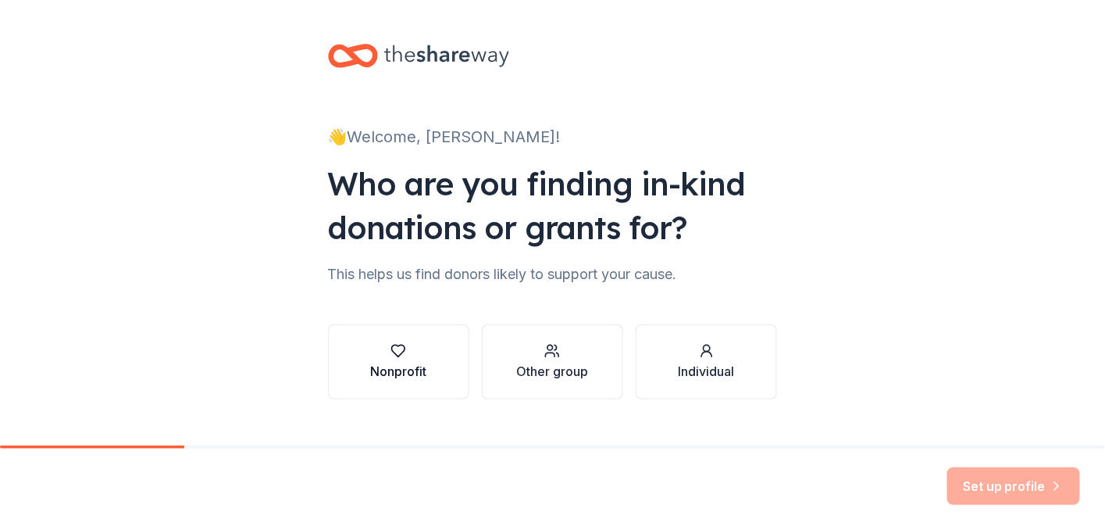
click at [448, 355] on button "Nonprofit" at bounding box center [398, 361] width 141 height 75
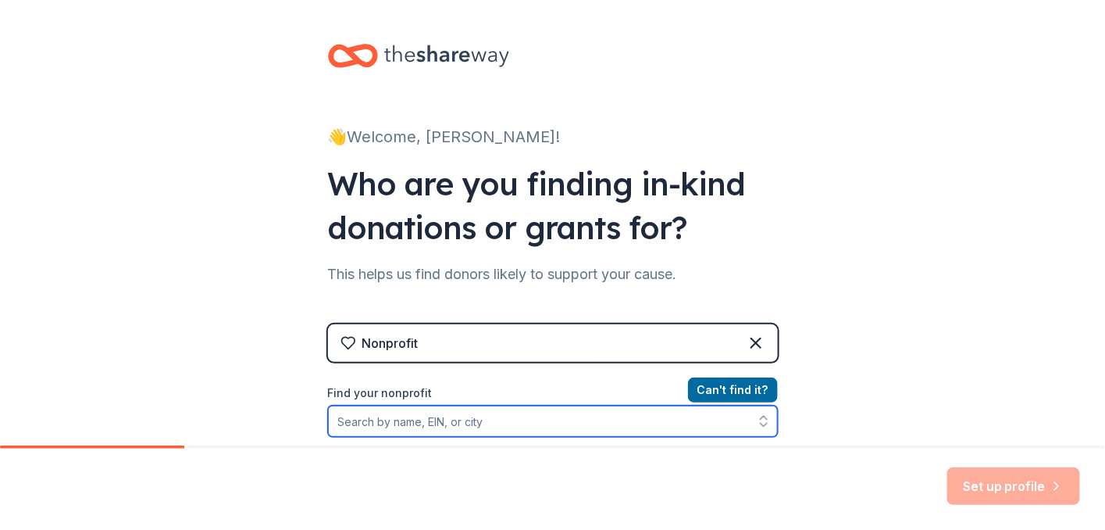
click at [447, 424] on input "Find your nonprofit" at bounding box center [553, 420] width 450 height 31
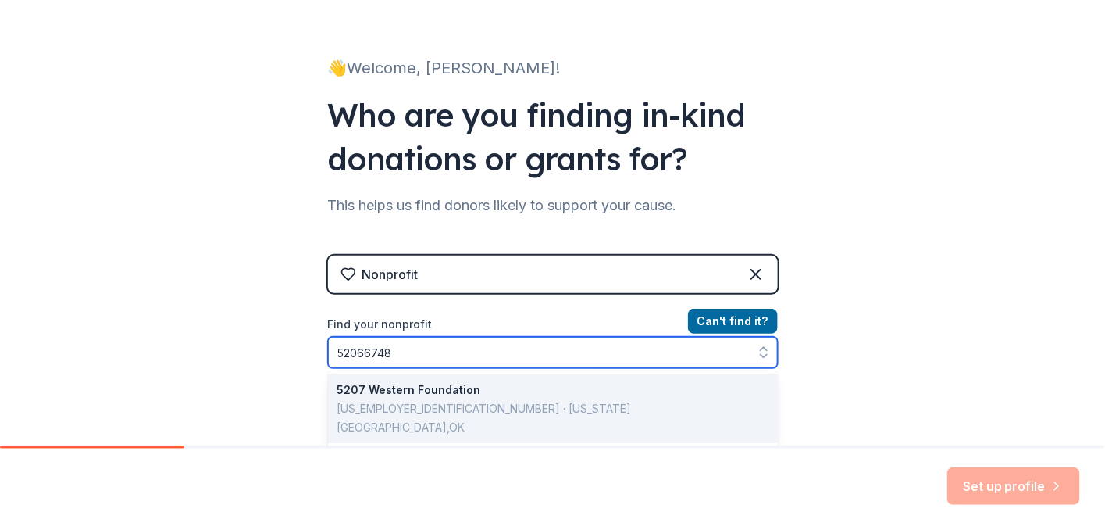
type input "520667483"
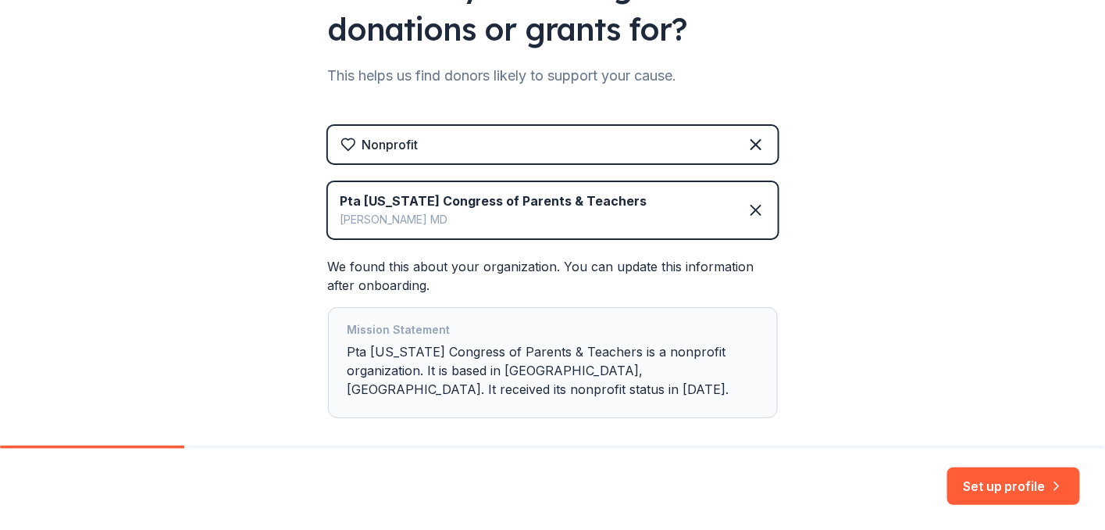
scroll to position [225, 0]
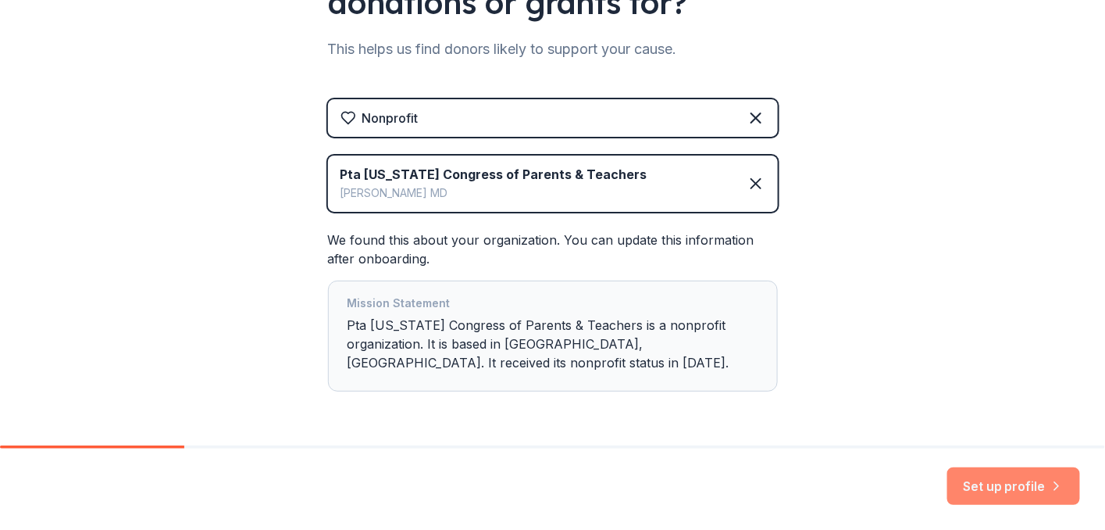
click at [991, 482] on button "Set up profile" at bounding box center [1014, 485] width 133 height 37
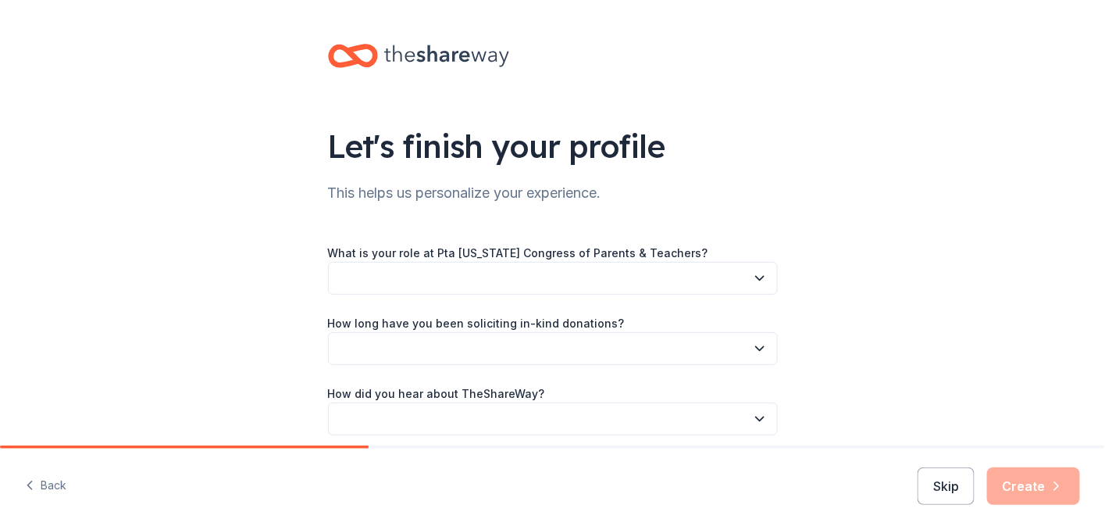
click at [451, 280] on button "button" at bounding box center [553, 278] width 450 height 33
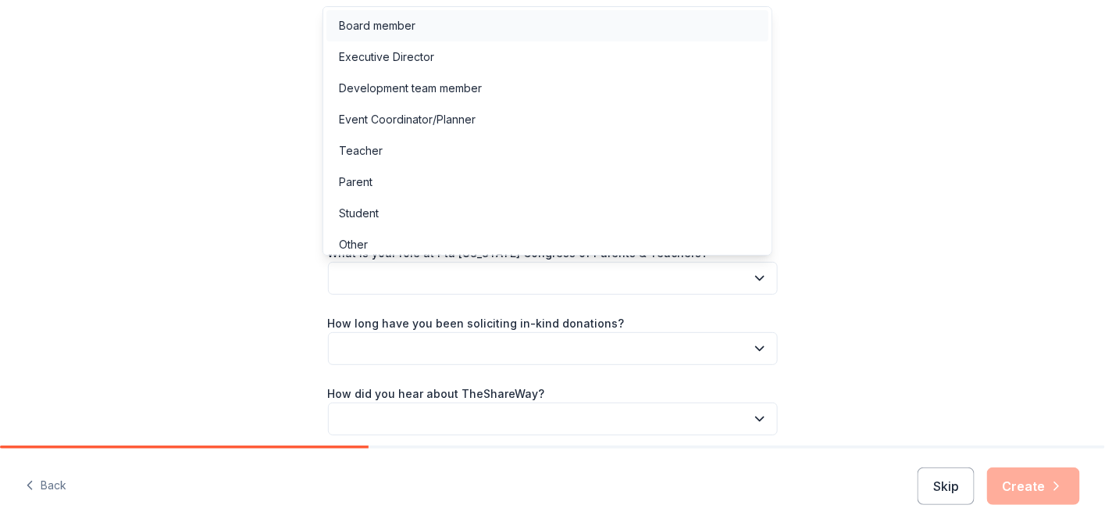
click at [380, 29] on div "Board member" at bounding box center [377, 25] width 77 height 19
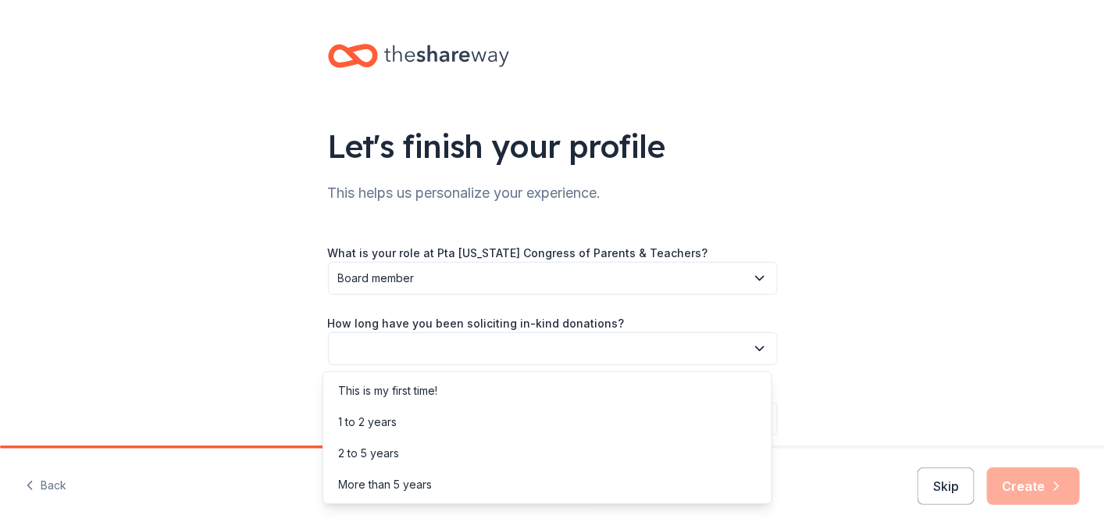
click at [411, 348] on button "button" at bounding box center [553, 348] width 450 height 33
click at [393, 426] on div "1 to 2 years" at bounding box center [368, 421] width 59 height 19
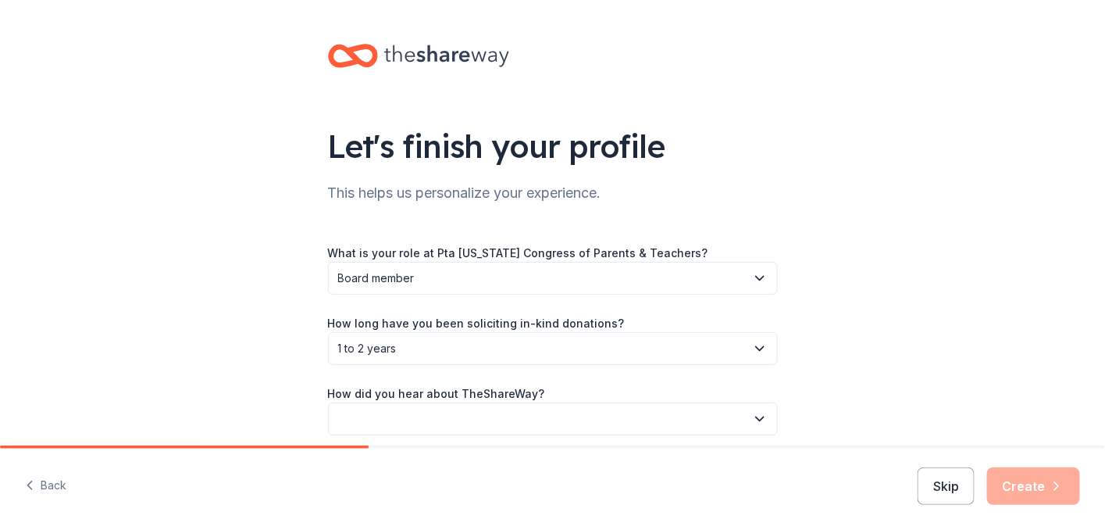
click at [401, 413] on button "button" at bounding box center [553, 418] width 450 height 33
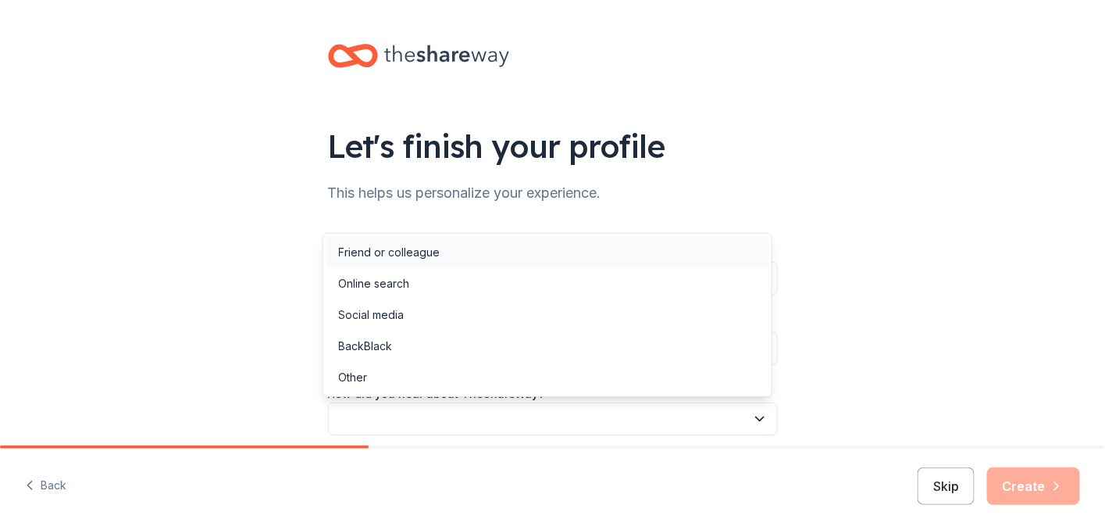
click at [387, 259] on div "Friend or colleague" at bounding box center [390, 252] width 102 height 19
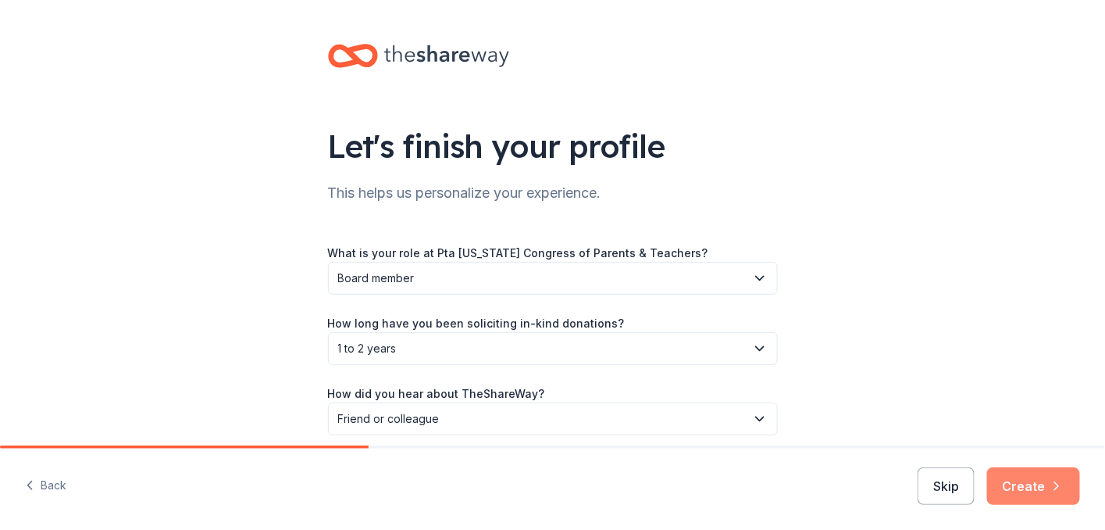
click at [1016, 486] on button "Create" at bounding box center [1033, 485] width 93 height 37
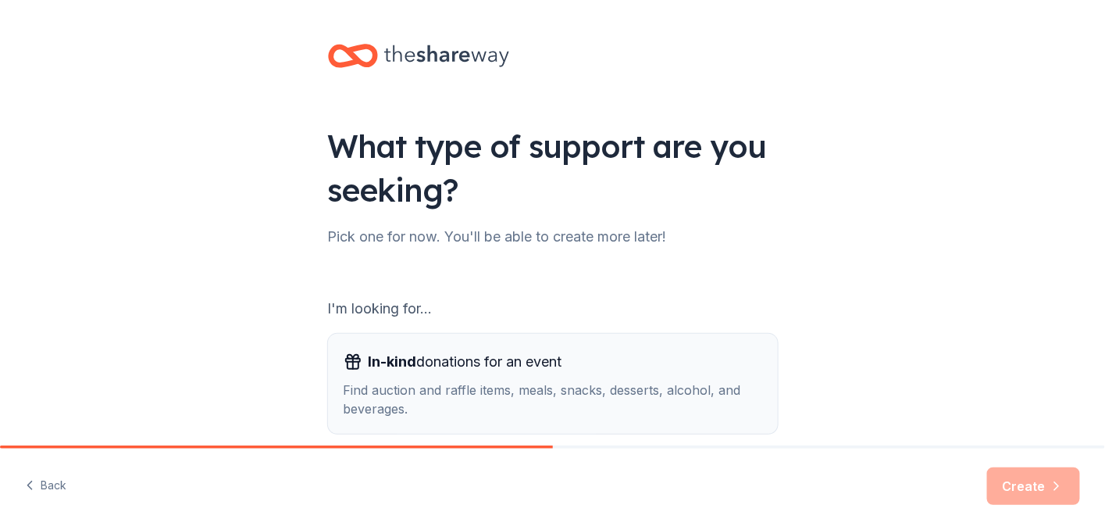
click at [487, 384] on div "Find auction and raffle items, meals, snacks, desserts, alcohol, and beverages." at bounding box center [553, 398] width 419 height 37
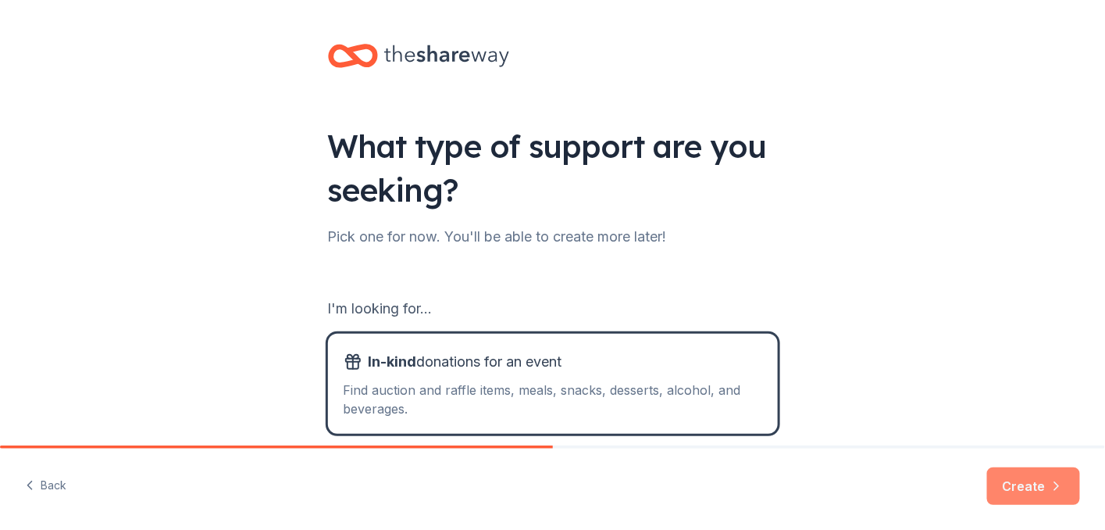
click at [1015, 492] on button "Create" at bounding box center [1033, 485] width 93 height 37
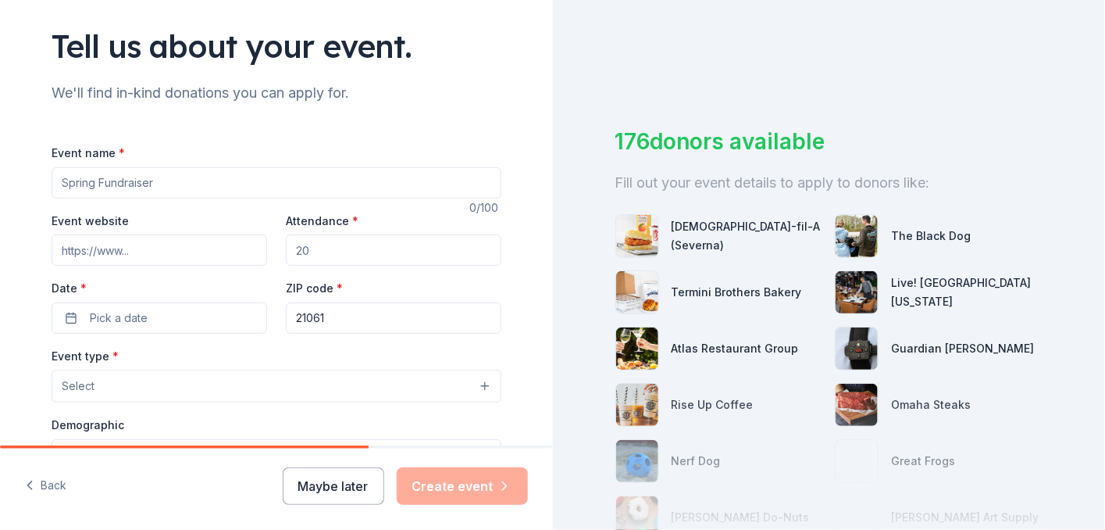
scroll to position [156, 0]
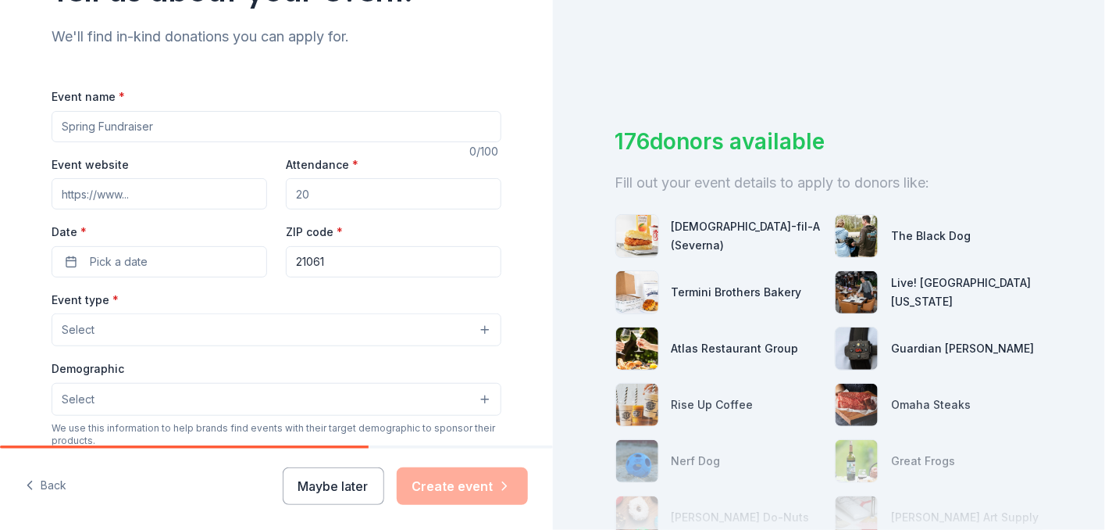
click at [135, 127] on input "Event name *" at bounding box center [277, 126] width 450 height 31
type input "B"
type input "After Prom Party"
click at [111, 205] on input "Event website" at bounding box center [160, 193] width 216 height 31
paste input "https://fspta-eths.givebacks.com/"
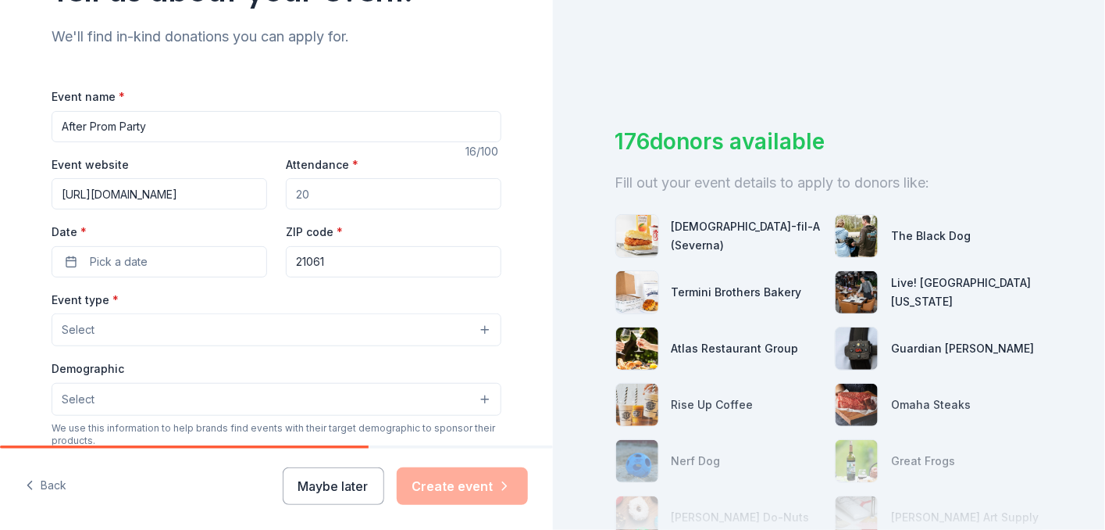
type input "https://fspta-eths.givebacks.com/"
click at [314, 192] on input "Attendance *" at bounding box center [394, 193] width 216 height 31
type input "250"
click at [61, 266] on button "Pick a date" at bounding box center [160, 261] width 216 height 31
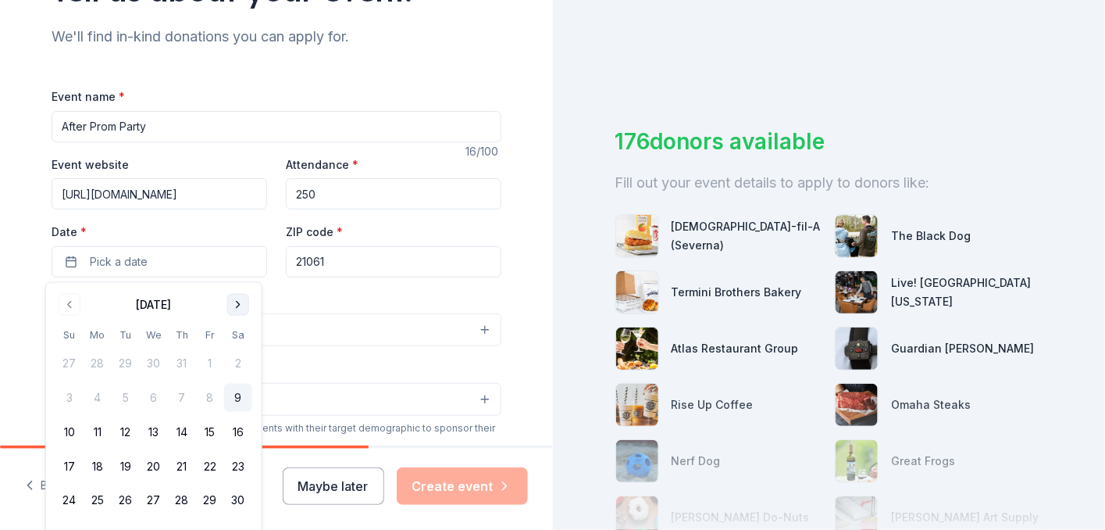
click at [234, 305] on button "Go to next month" at bounding box center [238, 305] width 22 height 22
click at [238, 309] on button "Go to next month" at bounding box center [238, 305] width 22 height 22
click at [211, 399] on button "7" at bounding box center [210, 398] width 28 height 28
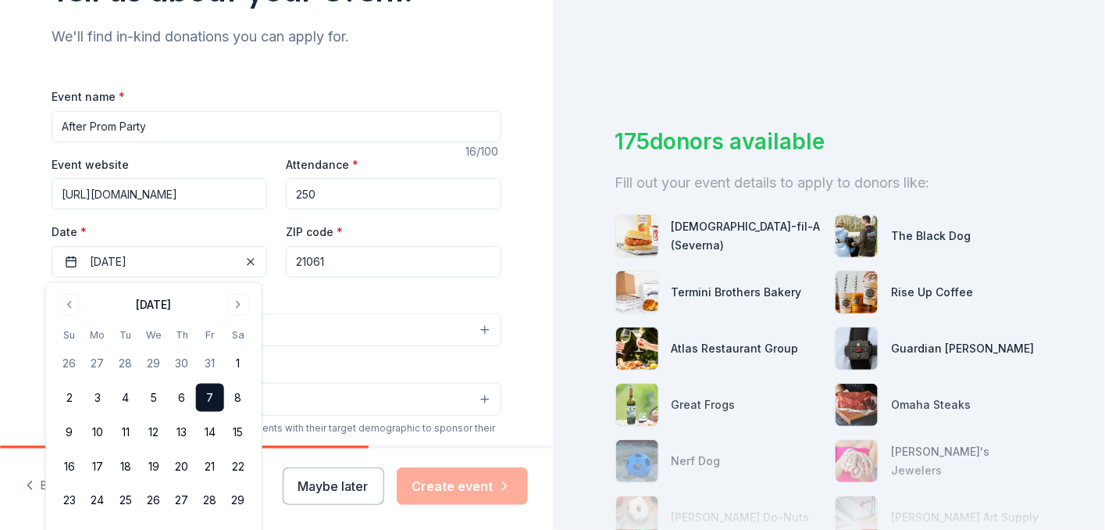
click at [353, 261] on input "21061" at bounding box center [394, 261] width 216 height 31
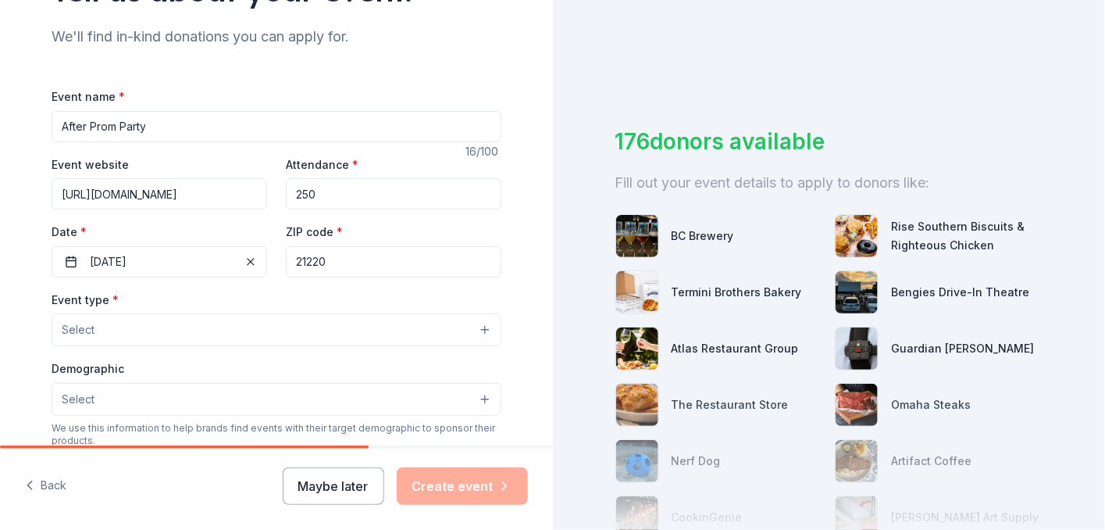
type input "21220"
click at [152, 326] on button "Select" at bounding box center [277, 329] width 450 height 33
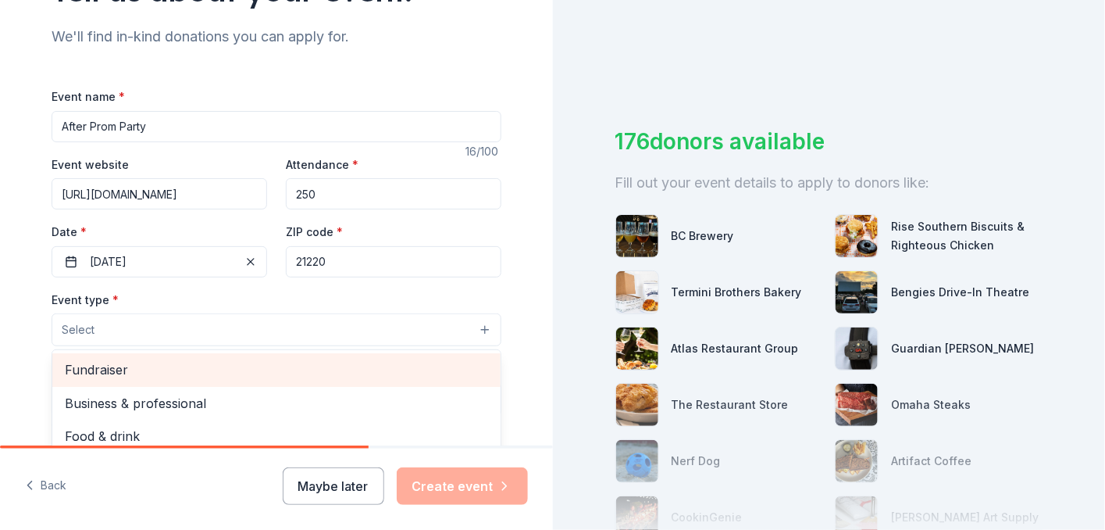
click at [112, 371] on span "Fundraiser" at bounding box center [276, 369] width 423 height 20
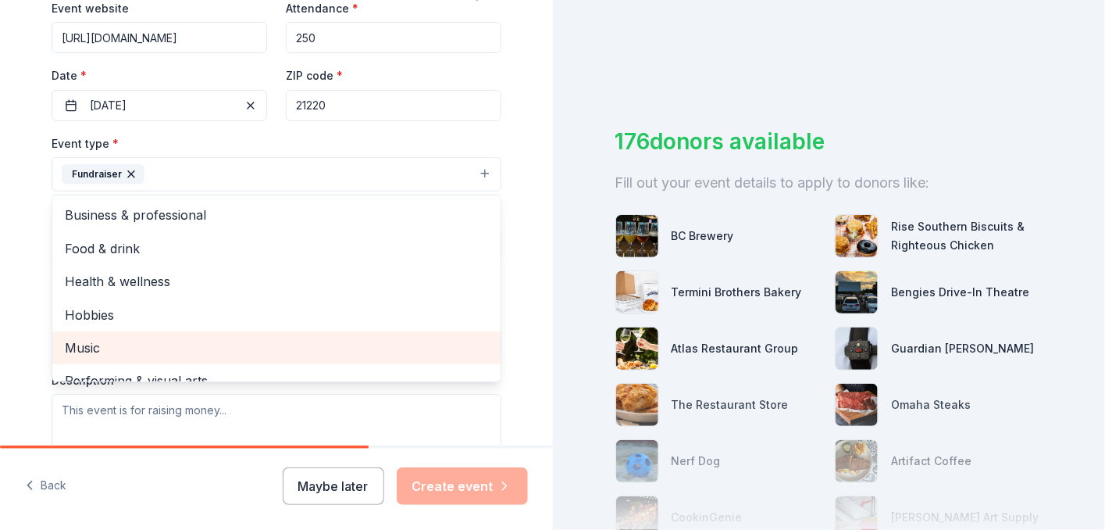
scroll to position [18, 0]
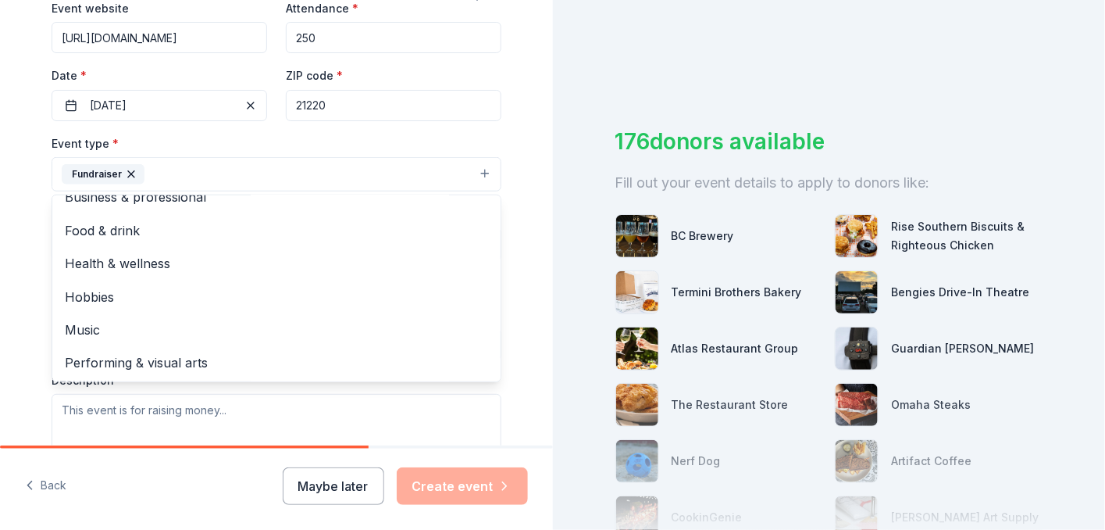
click at [452, 138] on div "Event type * Fundraiser Business & professional Food & drink Health & wellness …" at bounding box center [277, 163] width 450 height 59
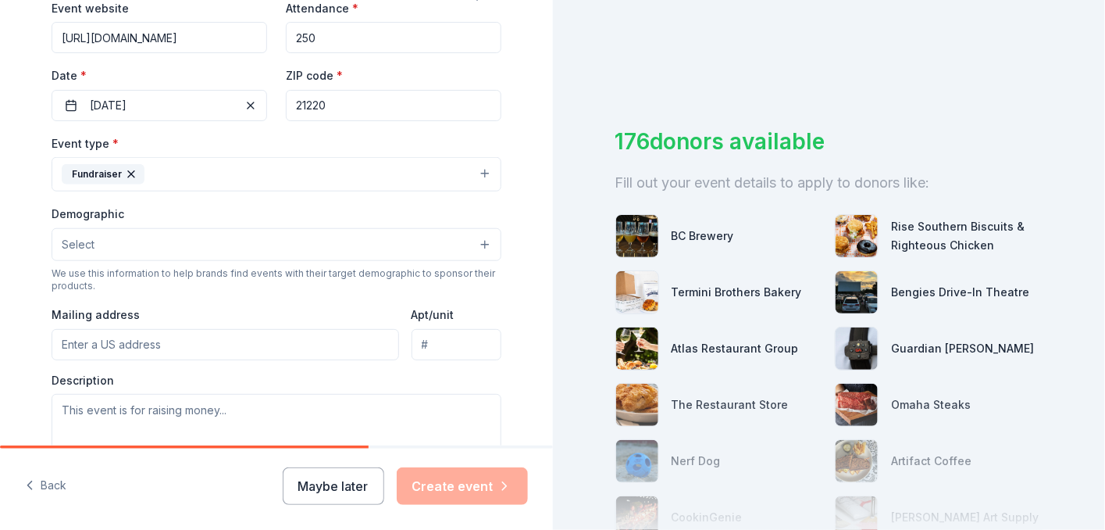
click at [101, 246] on button "Select" at bounding box center [277, 244] width 450 height 33
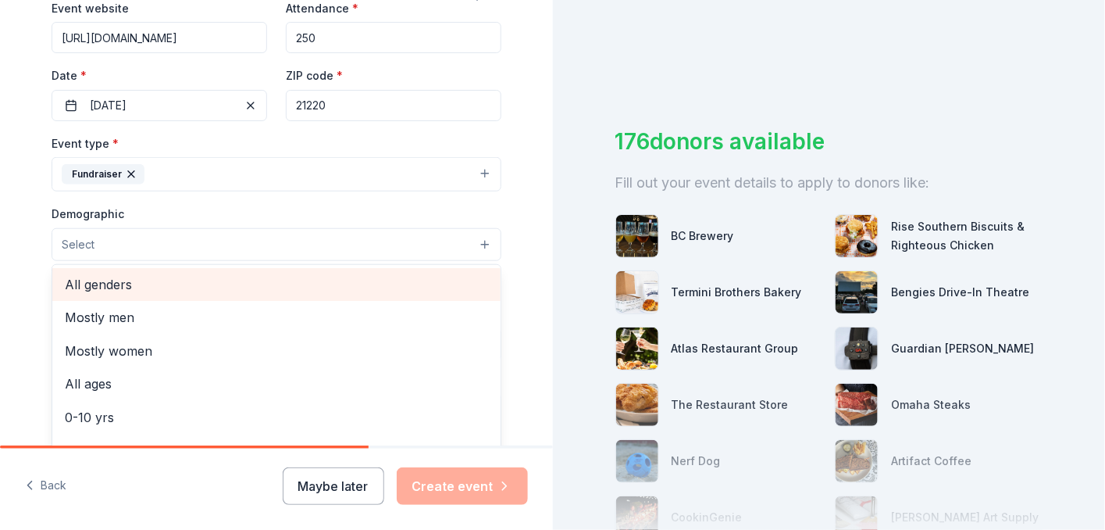
click at [102, 280] on span "All genders" at bounding box center [276, 284] width 423 height 20
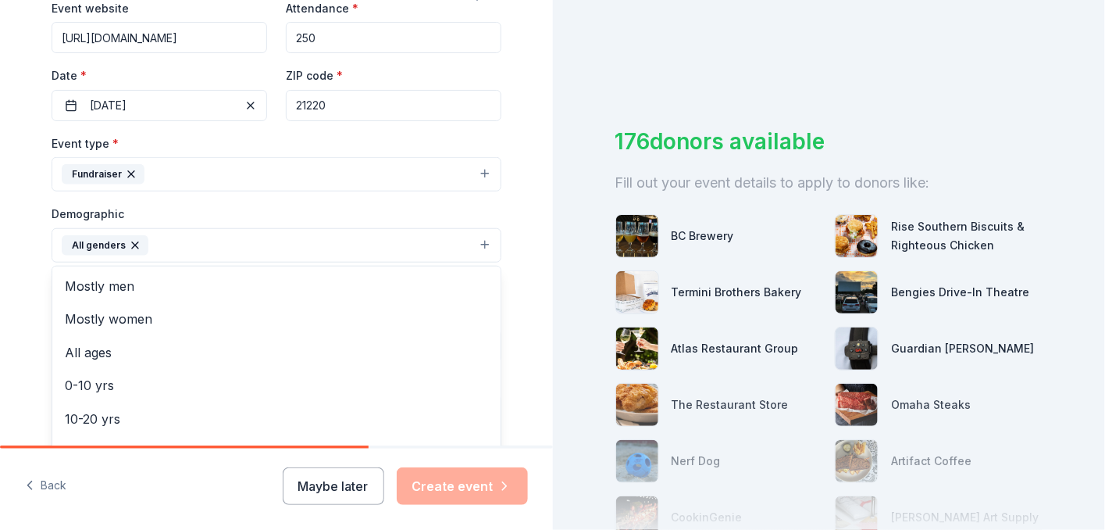
click at [526, 193] on div "Tell us about your event. We'll find in-kind donations you can apply for. Event…" at bounding box center [276, 209] width 553 height 1043
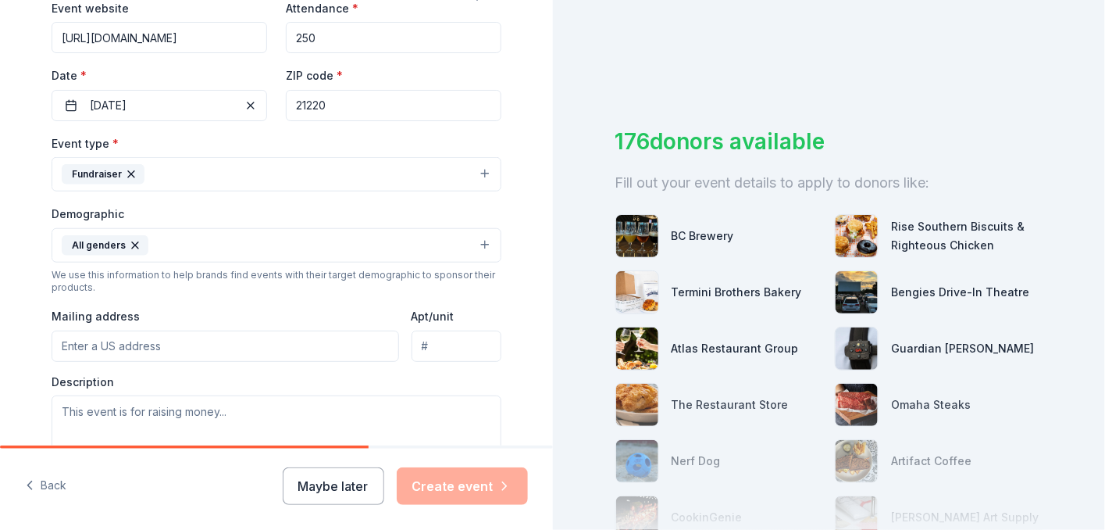
click at [213, 248] on button "All genders" at bounding box center [277, 245] width 450 height 34
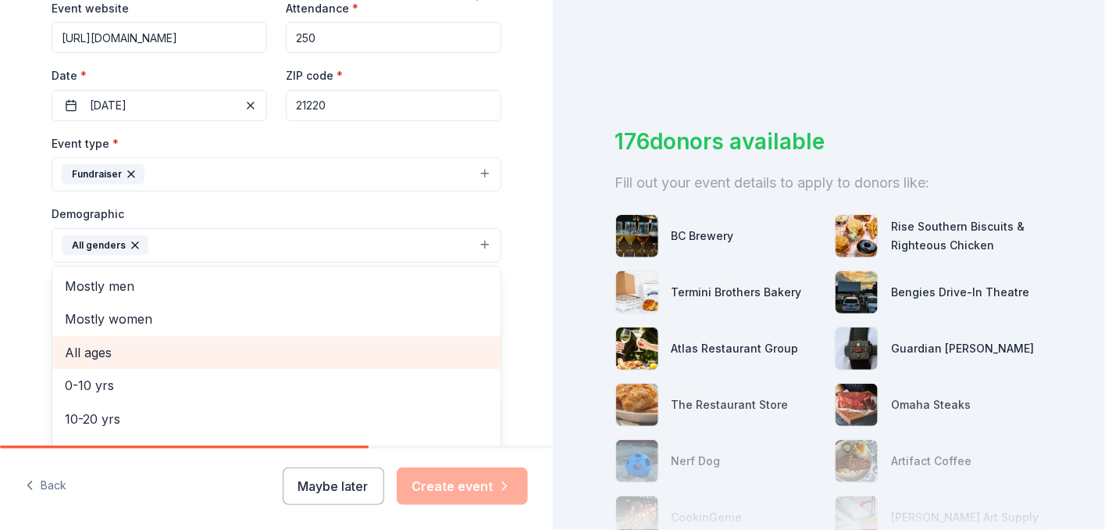
click at [117, 352] on span "All ages" at bounding box center [276, 352] width 423 height 20
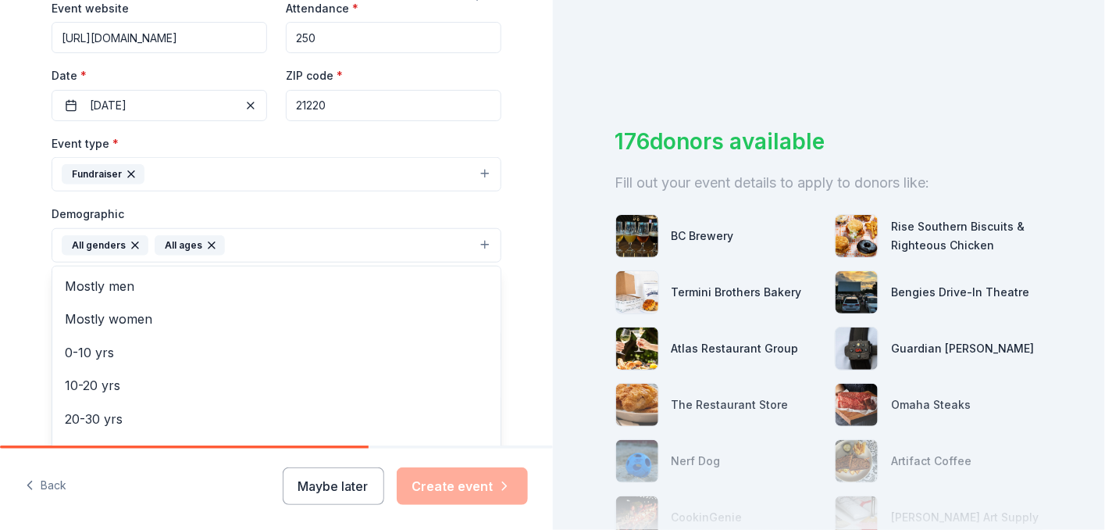
click at [520, 205] on div "Tell us about your event. We'll find in-kind donations you can apply for. Event…" at bounding box center [277, 209] width 500 height 1043
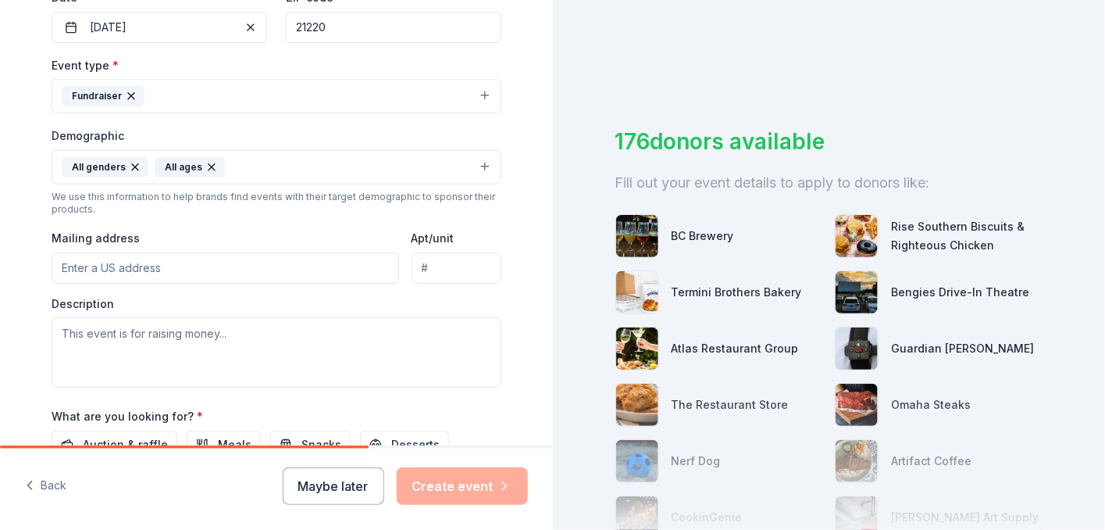
scroll to position [469, 0]
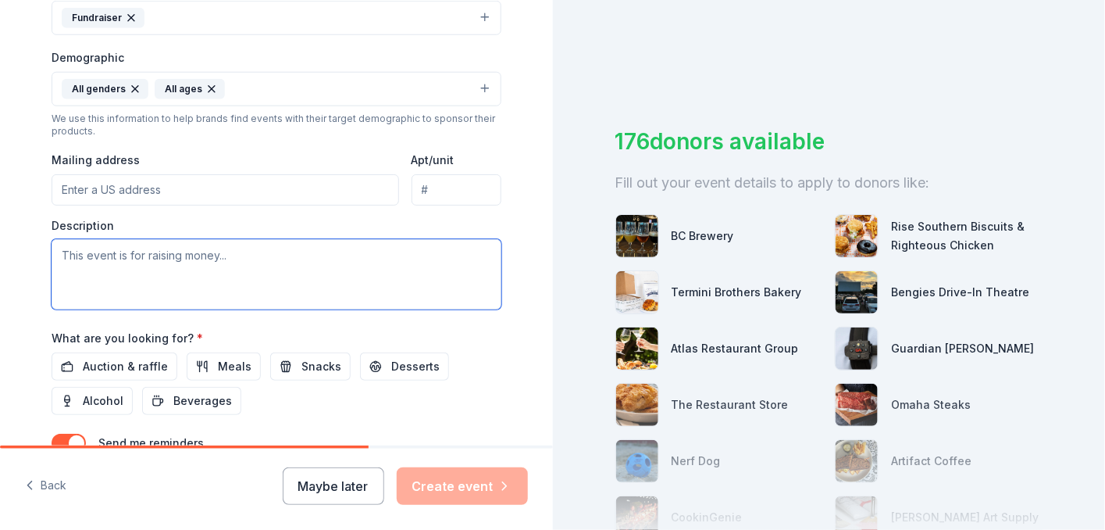
click at [130, 271] on textarea at bounding box center [277, 274] width 450 height 70
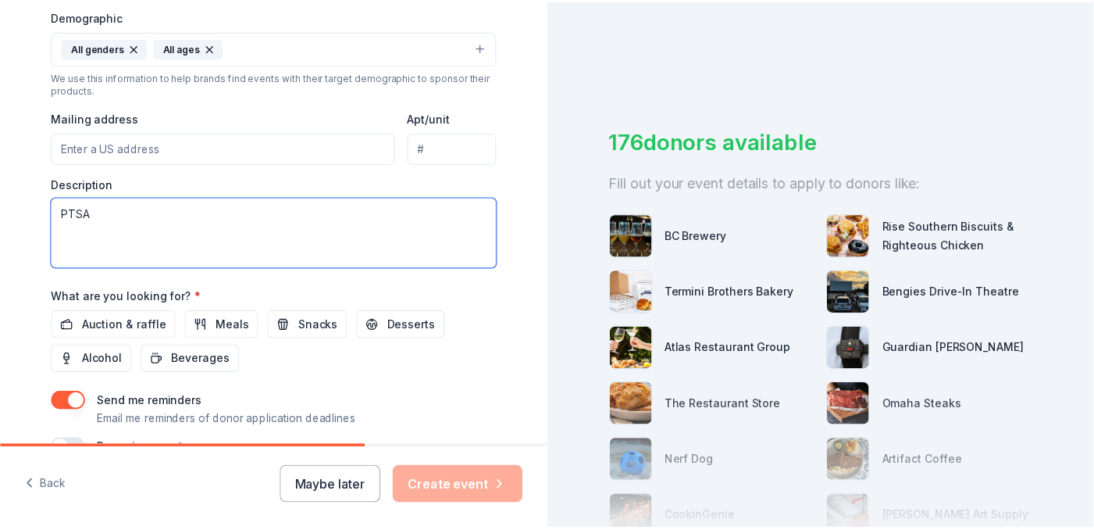
scroll to position [547, 0]
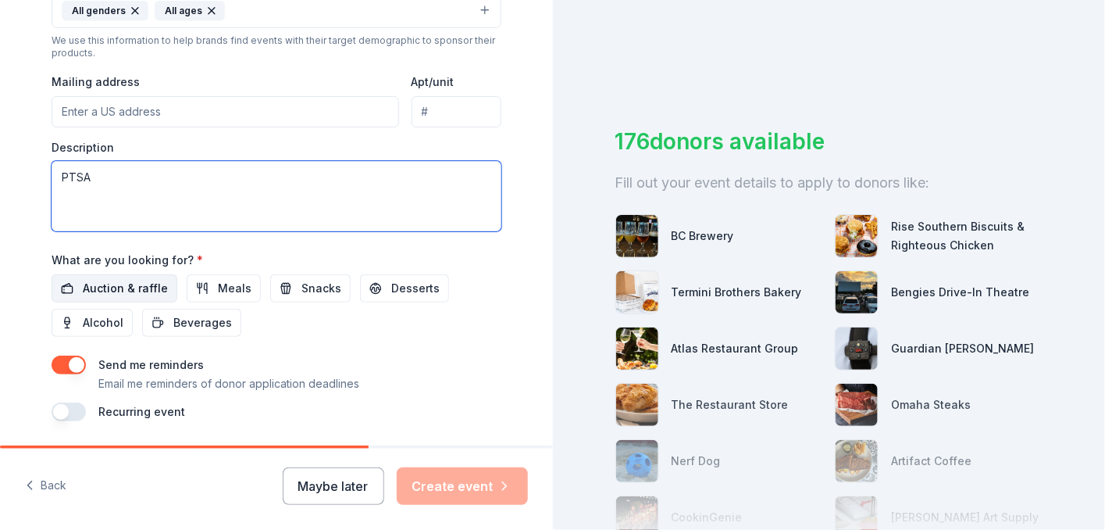
type textarea "PTSA"
click at [92, 296] on span "Auction & raffle" at bounding box center [125, 288] width 85 height 19
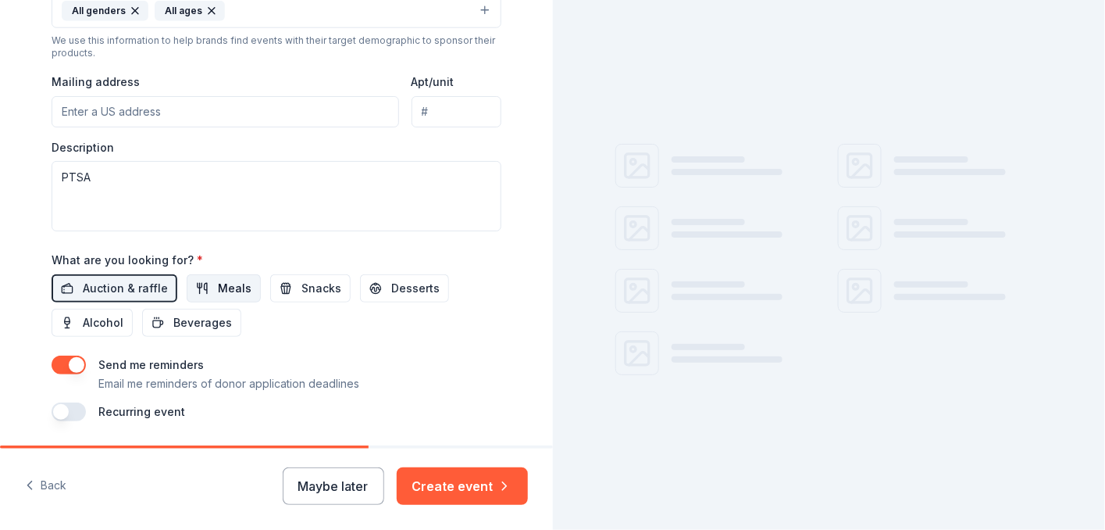
click at [187, 292] on button "Meals" at bounding box center [224, 288] width 74 height 28
click at [302, 281] on span "Snacks" at bounding box center [322, 288] width 40 height 19
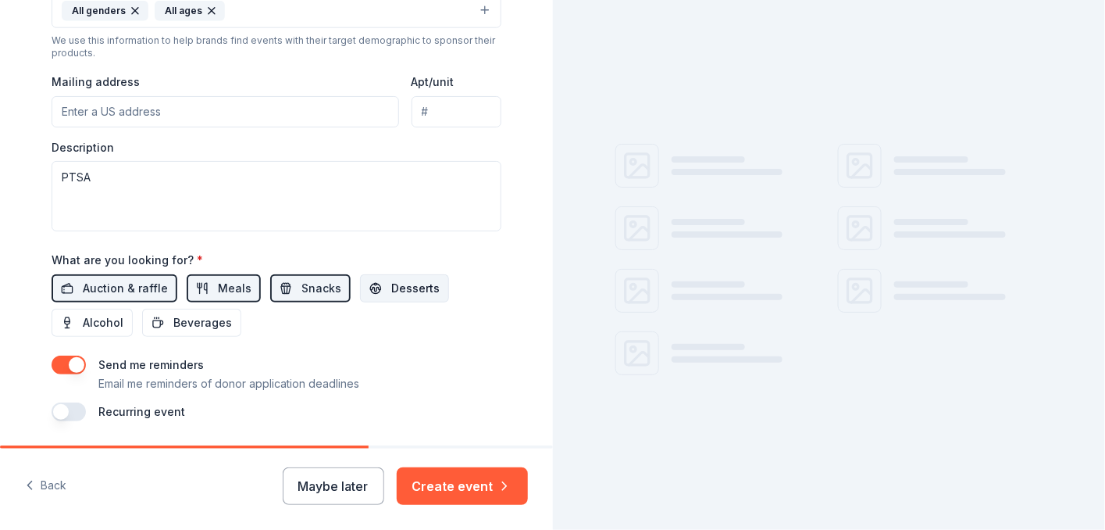
click at [404, 287] on span "Desserts" at bounding box center [415, 288] width 48 height 19
click at [81, 334] on button "Alcohol" at bounding box center [92, 323] width 81 height 28
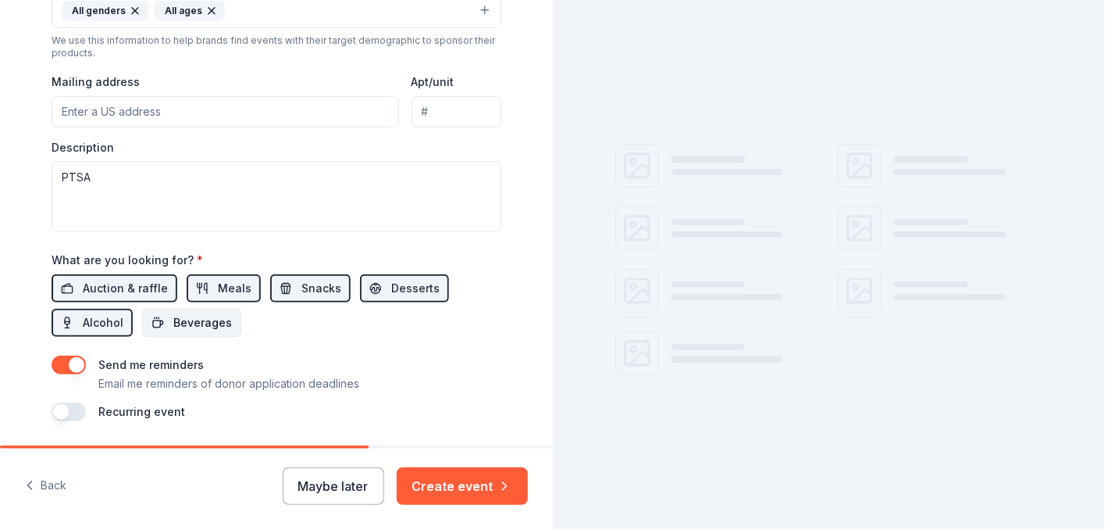
click at [173, 325] on span "Beverages" at bounding box center [202, 322] width 59 height 19
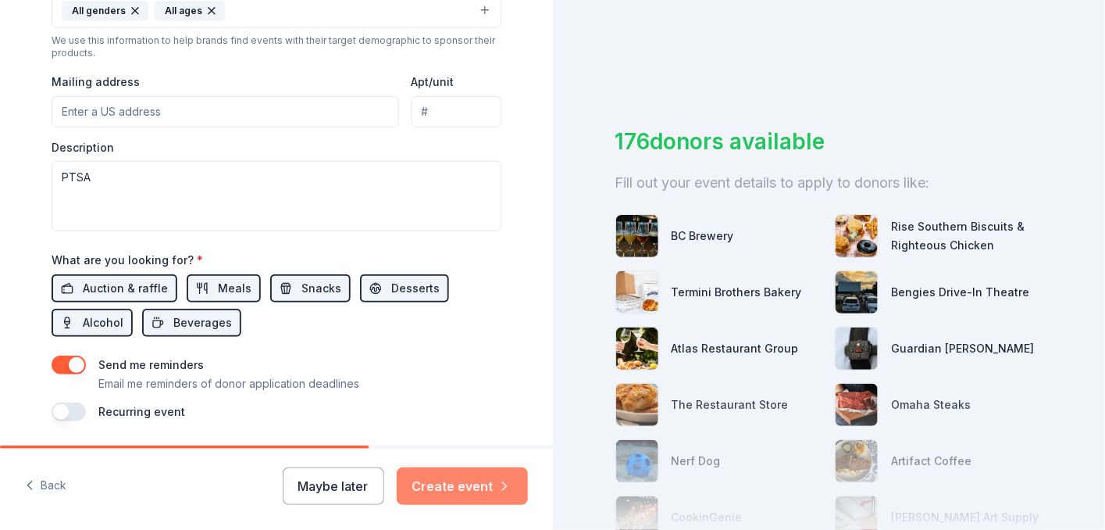
click at [444, 488] on button "Create event" at bounding box center [462, 485] width 131 height 37
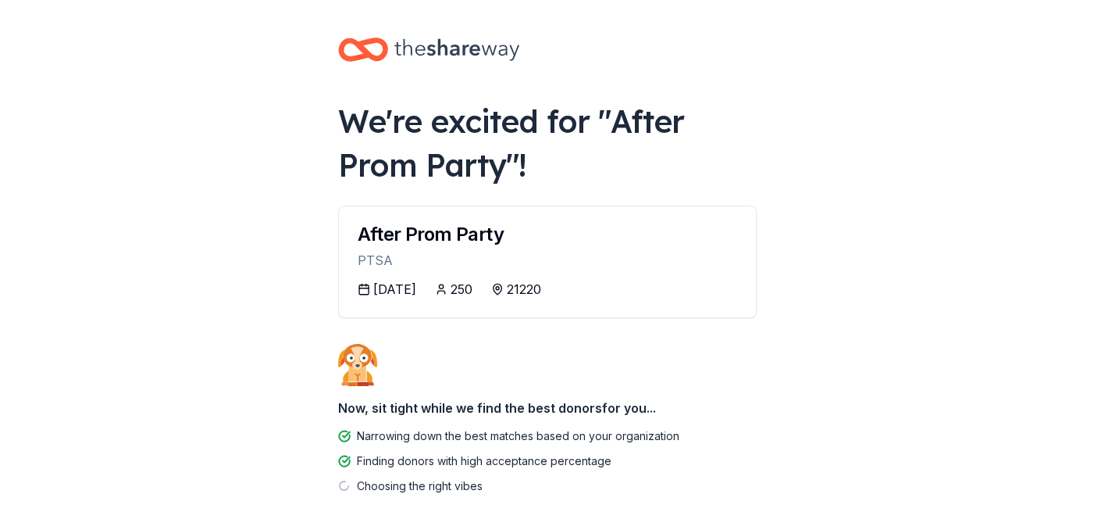
scroll to position [67, 0]
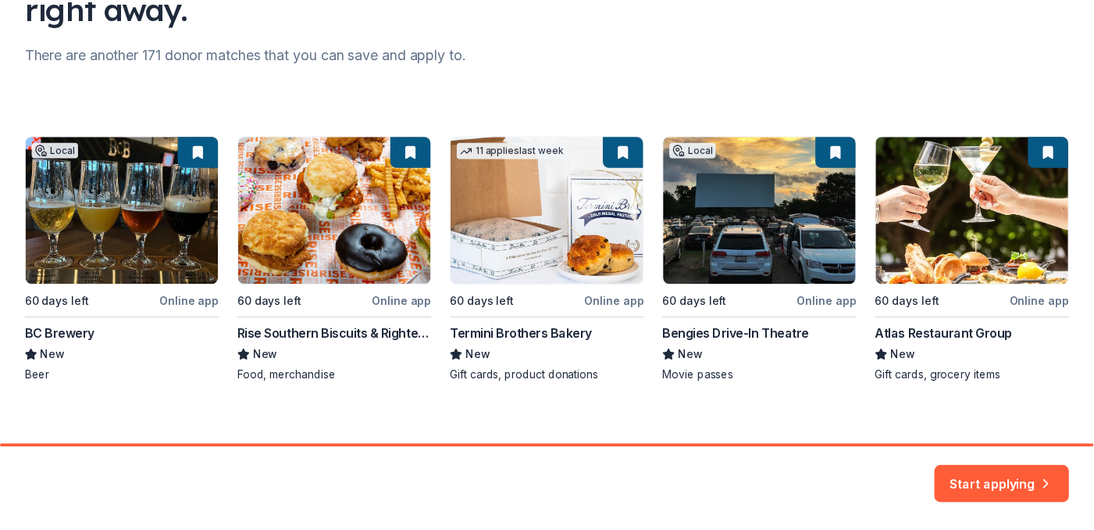
scroll to position [195, 0]
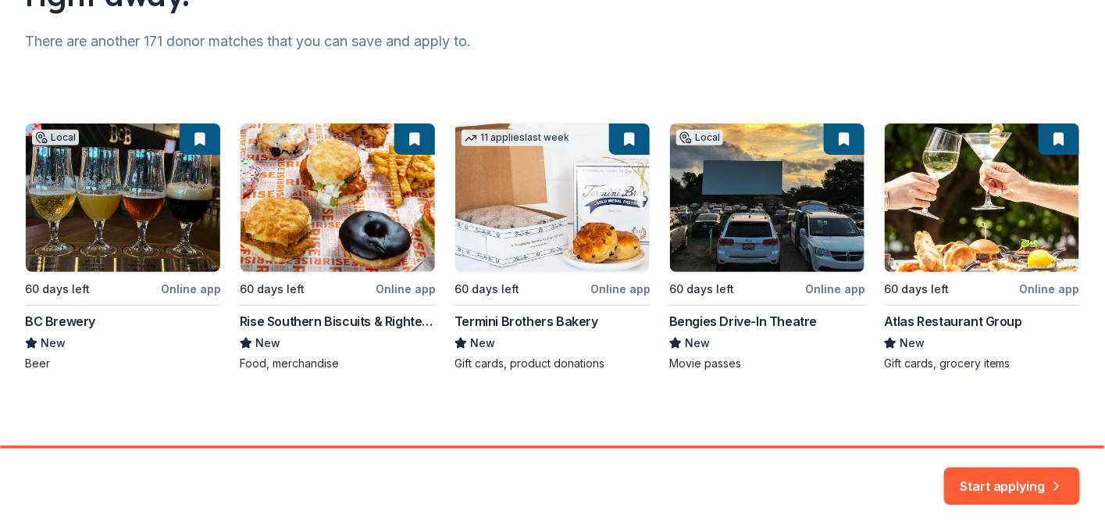
click at [764, 224] on div "Local 60 days left Online app BC Brewery New Beer 60 days left Online app Rise …" at bounding box center [552, 247] width 1055 height 248
click at [1005, 471] on button "Start applying" at bounding box center [1012, 476] width 136 height 37
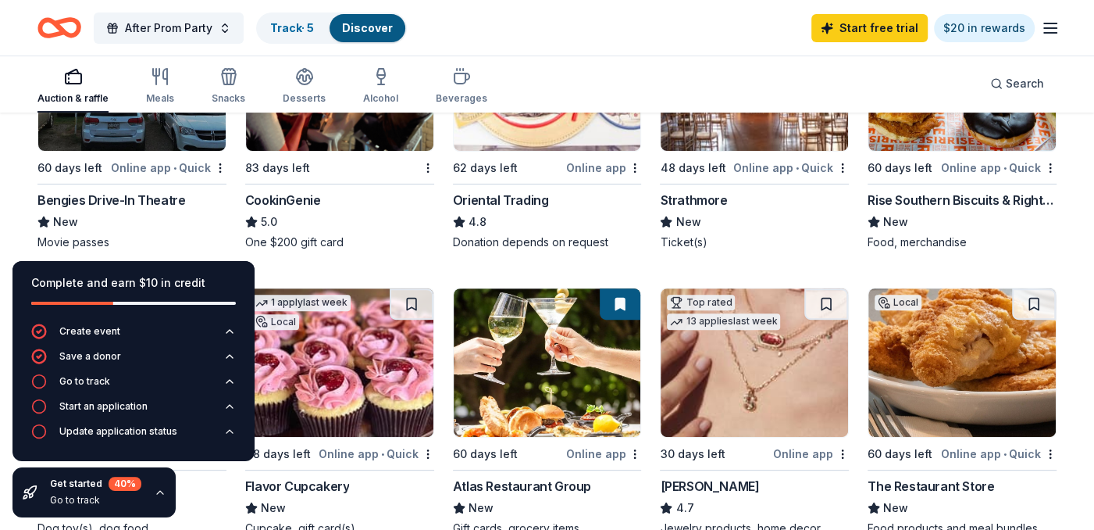
scroll to position [312, 0]
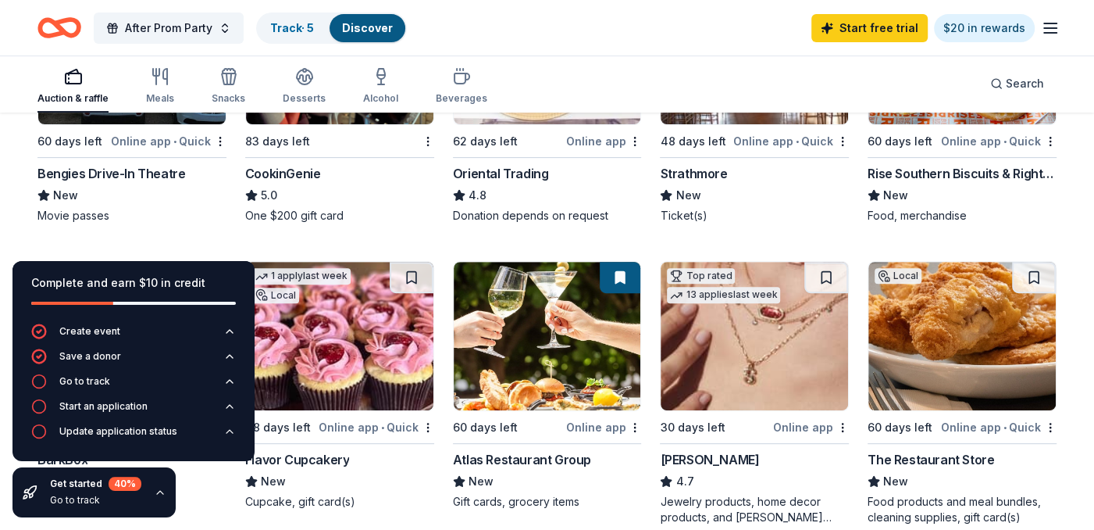
click at [128, 177] on div "Bengies Drive-In Theatre" at bounding box center [111, 173] width 148 height 19
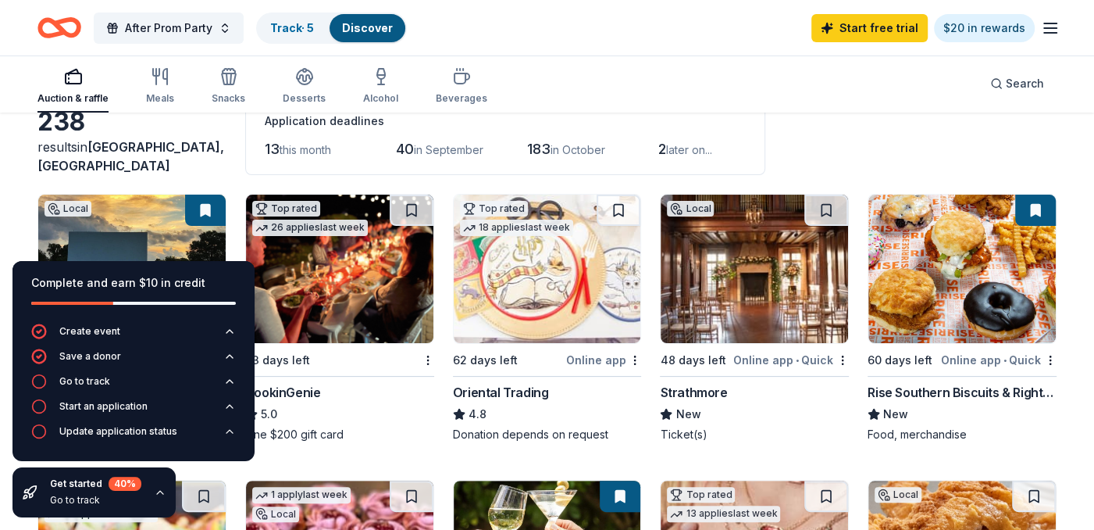
scroll to position [78, 0]
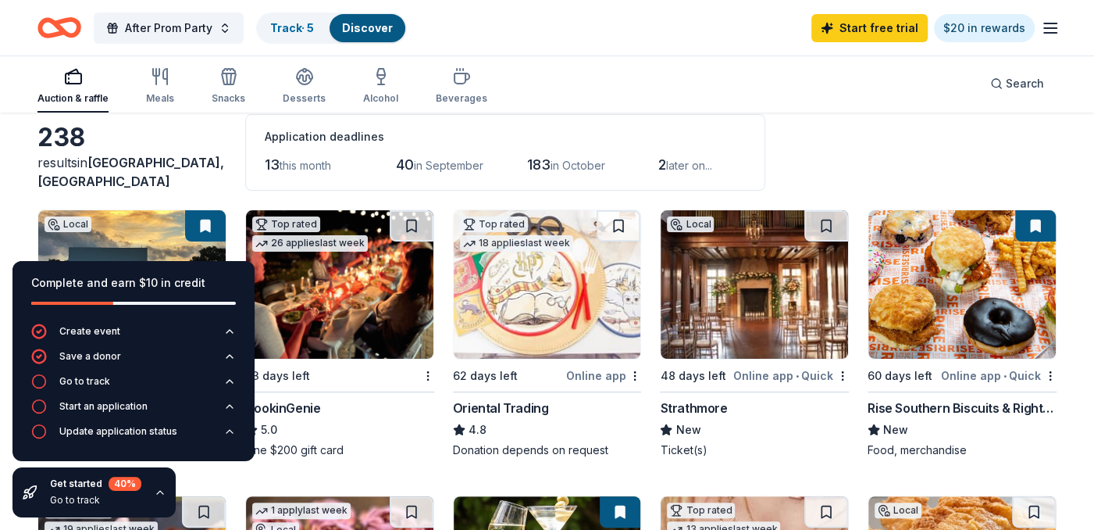
click at [740, 278] on img at bounding box center [754, 284] width 187 height 148
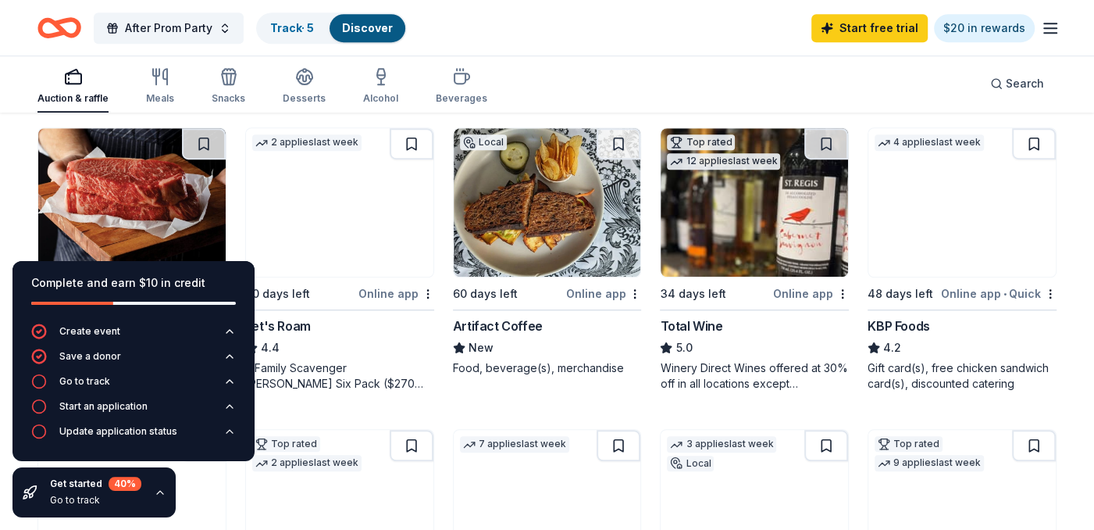
scroll to position [781, 0]
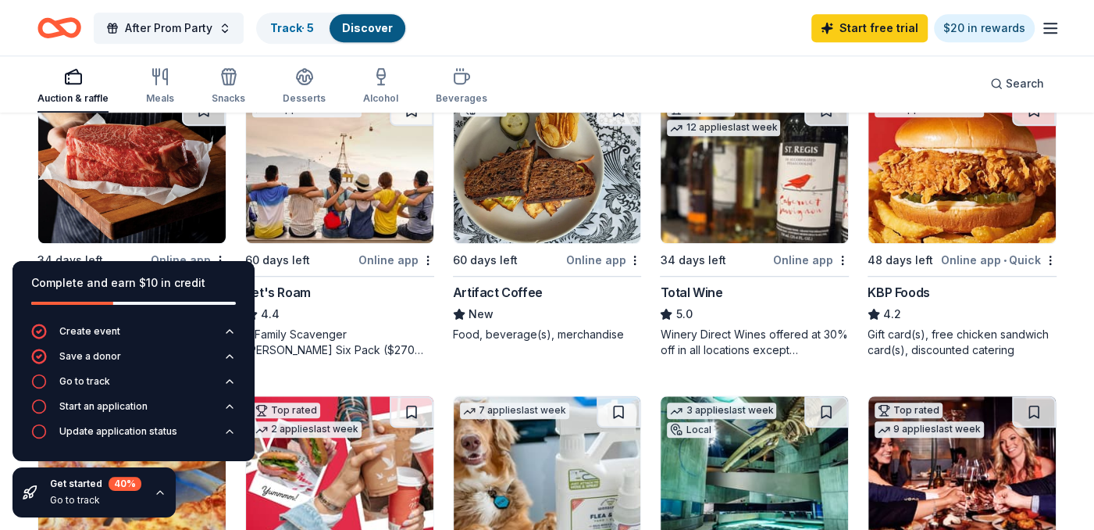
click at [756, 222] on img at bounding box center [754, 169] width 187 height 148
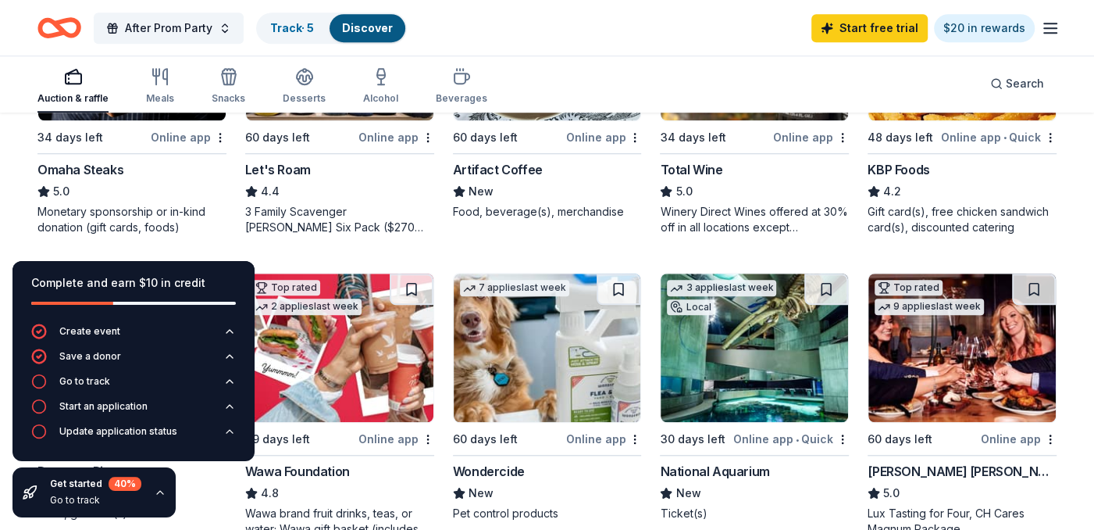
scroll to position [937, 0]
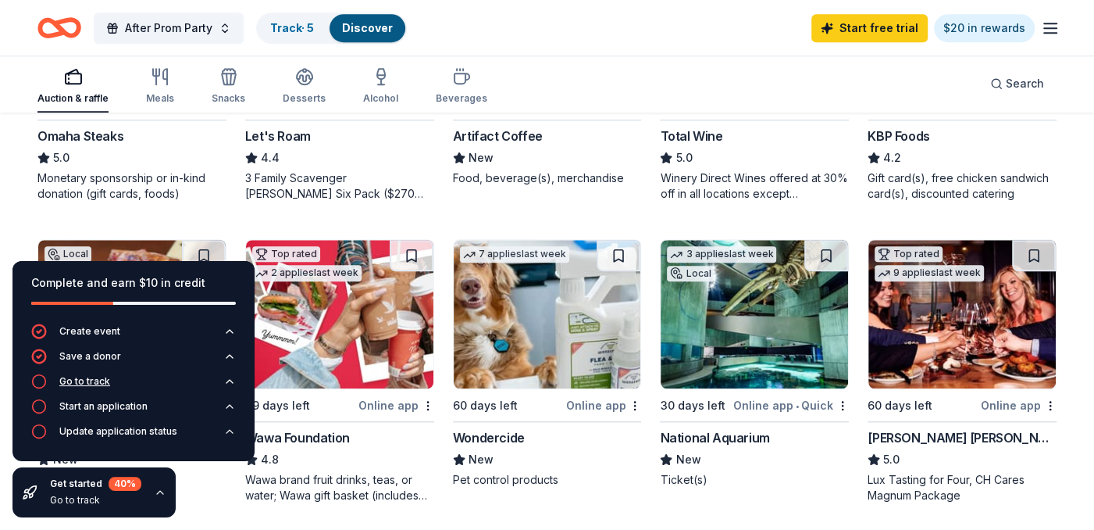
click at [93, 380] on div "Go to track" at bounding box center [84, 381] width 51 height 12
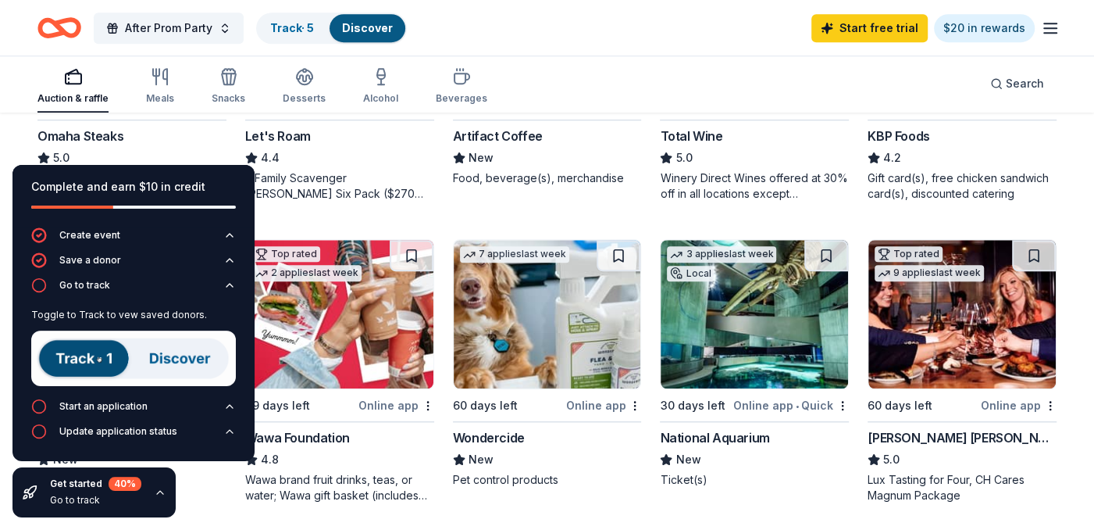
click at [104, 352] on img at bounding box center [133, 357] width 205 height 55
click at [186, 360] on img at bounding box center [133, 357] width 205 height 55
click at [112, 344] on img at bounding box center [133, 357] width 205 height 55
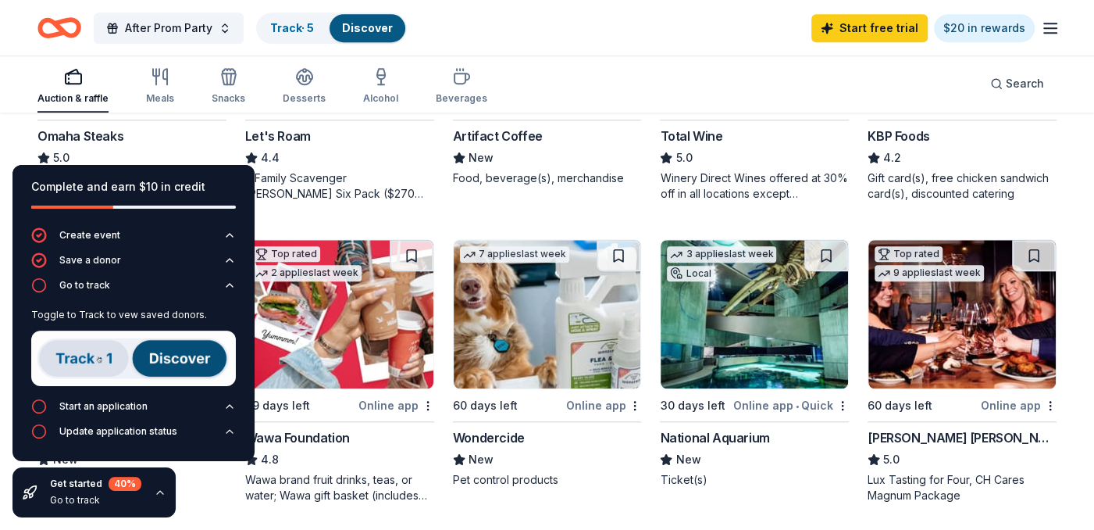
click at [145, 348] on img at bounding box center [133, 357] width 205 height 55
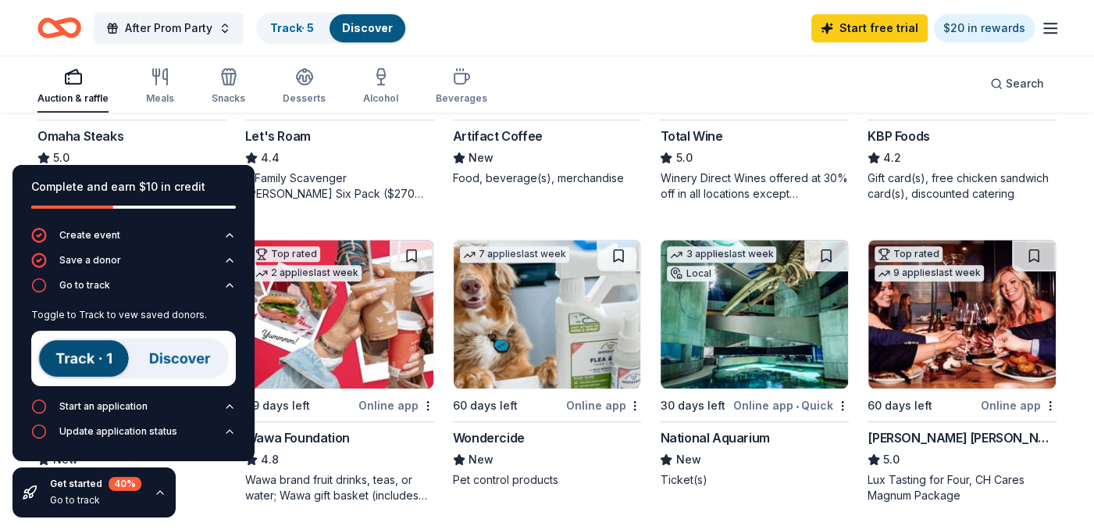
click at [162, 366] on img at bounding box center [133, 357] width 205 height 55
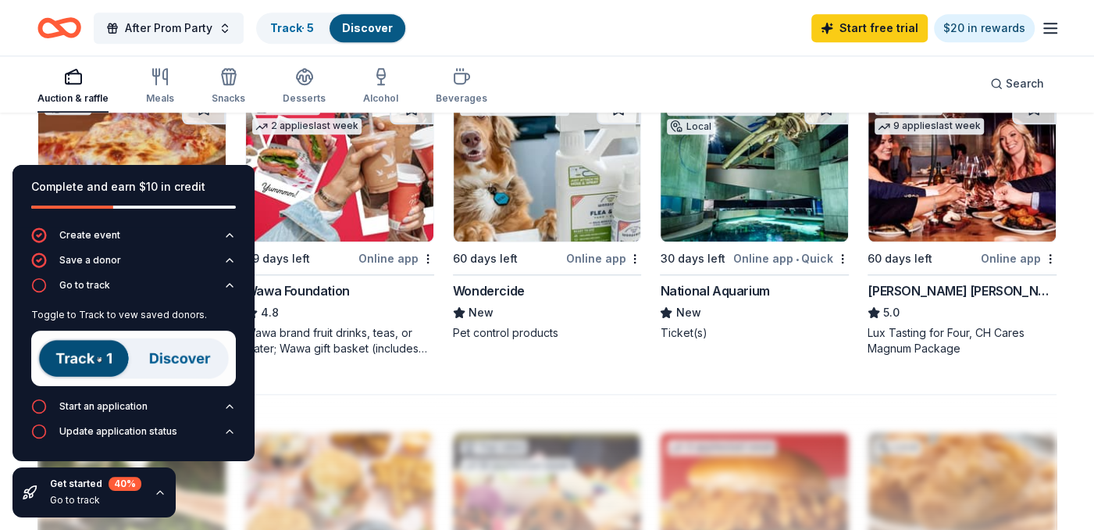
scroll to position [1094, 0]
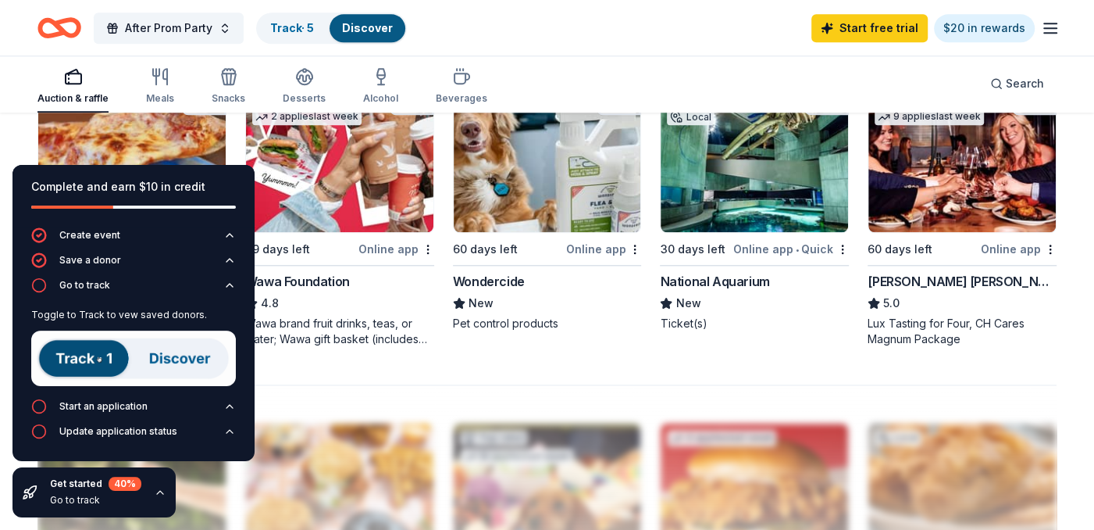
click at [1005, 190] on img at bounding box center [962, 158] width 187 height 148
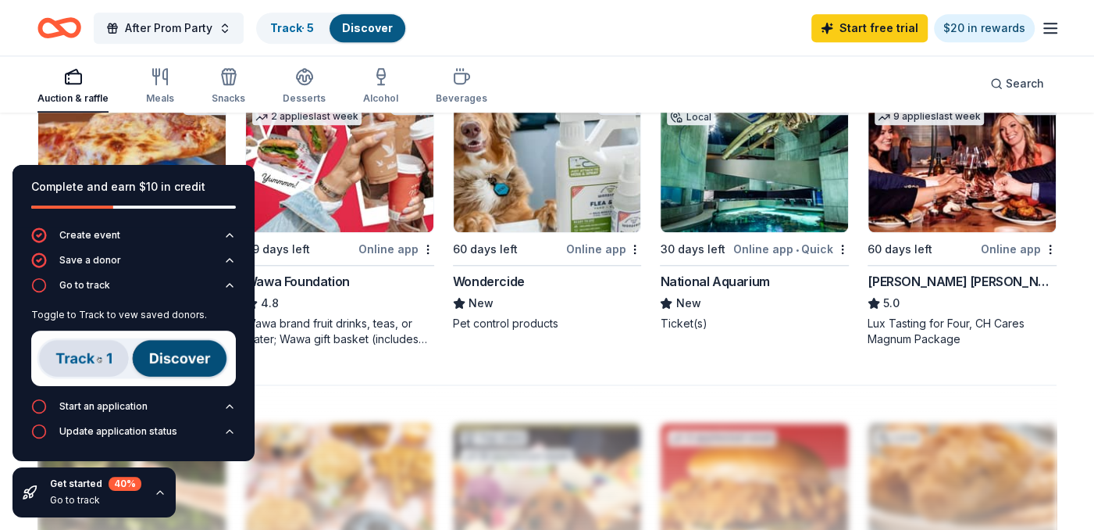
click at [737, 212] on img at bounding box center [754, 158] width 187 height 148
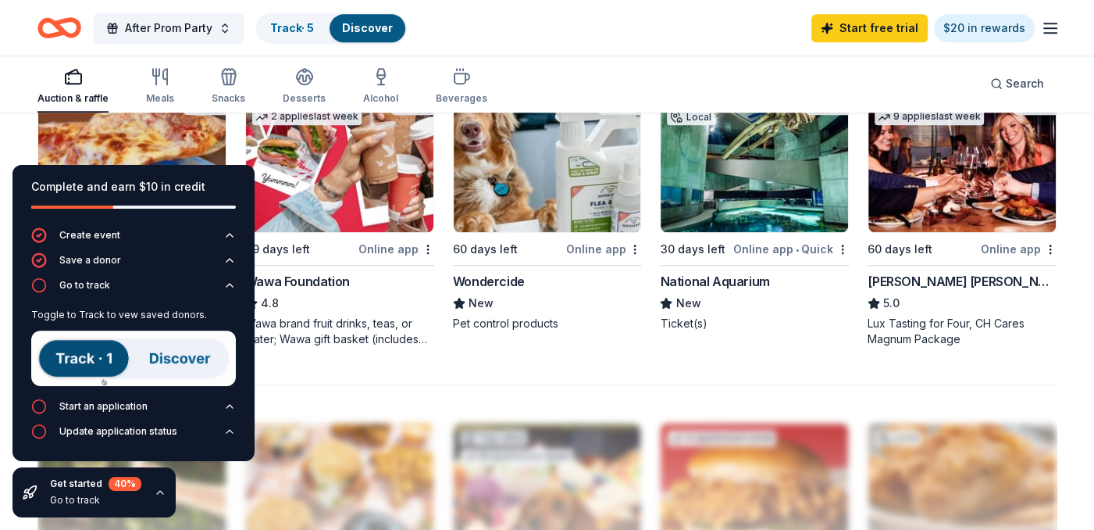
click at [754, 209] on img at bounding box center [754, 158] width 187 height 148
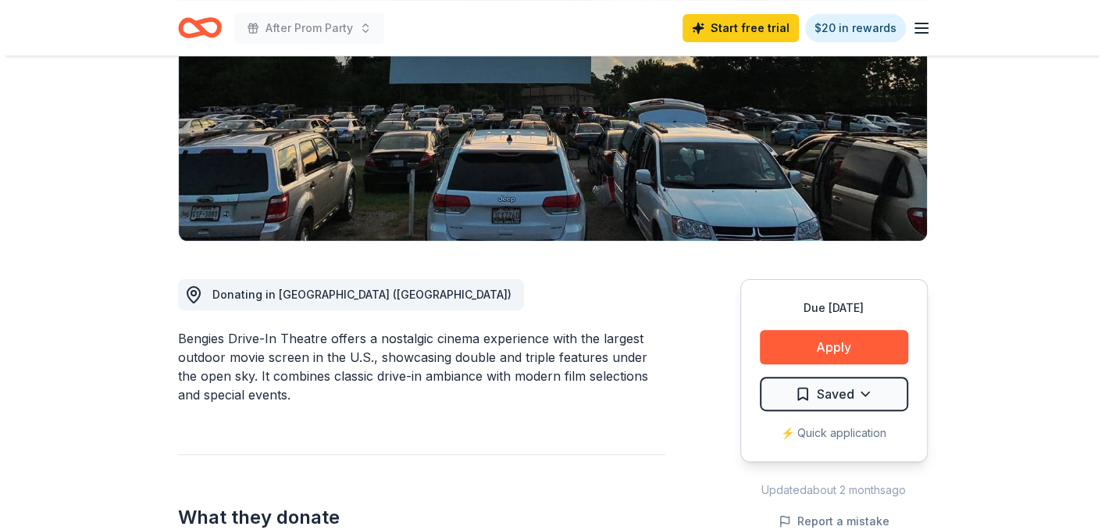
scroll to position [234, 0]
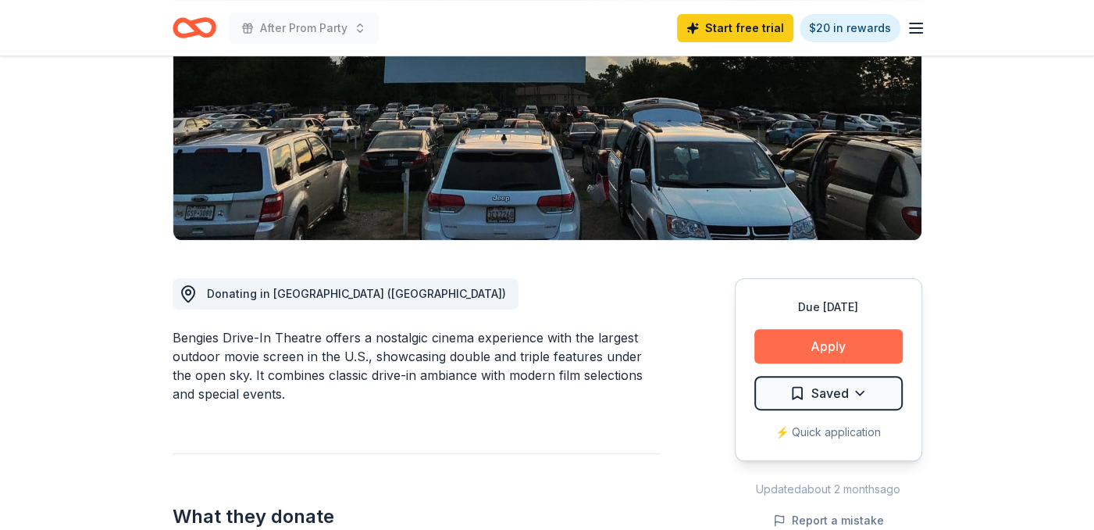
click at [801, 344] on button "Apply" at bounding box center [829, 346] width 148 height 34
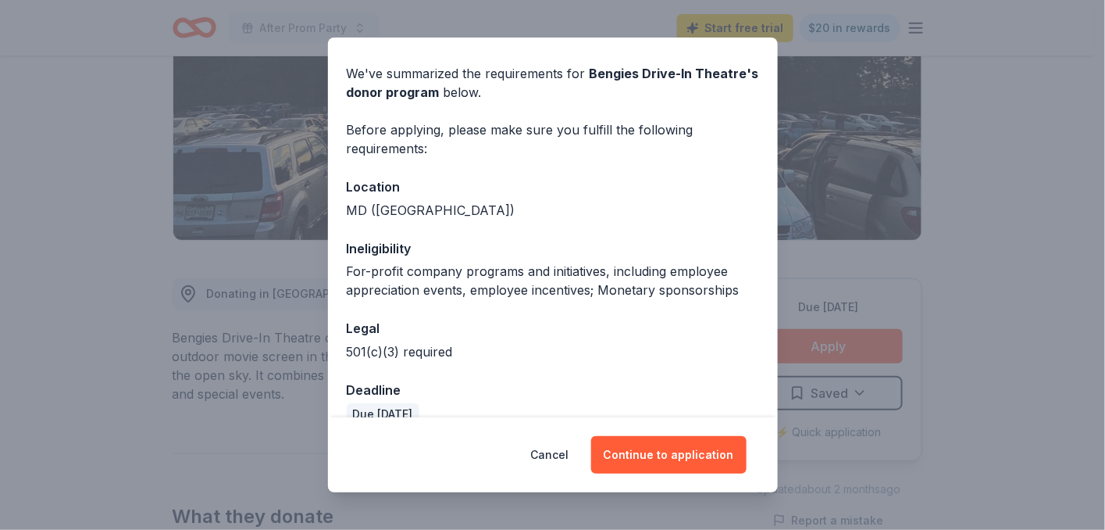
scroll to position [75, 0]
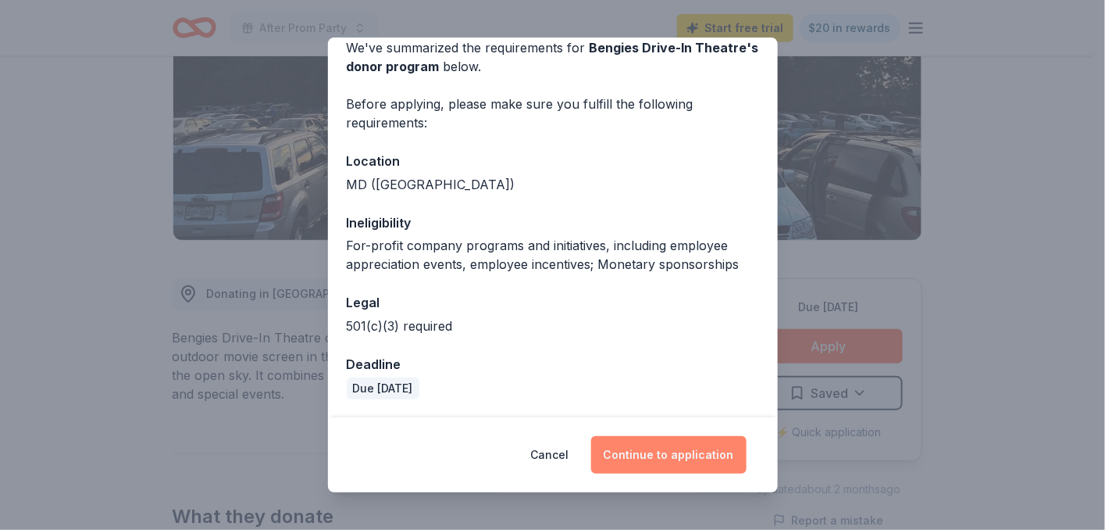
click at [638, 448] on button "Continue to application" at bounding box center [668, 454] width 155 height 37
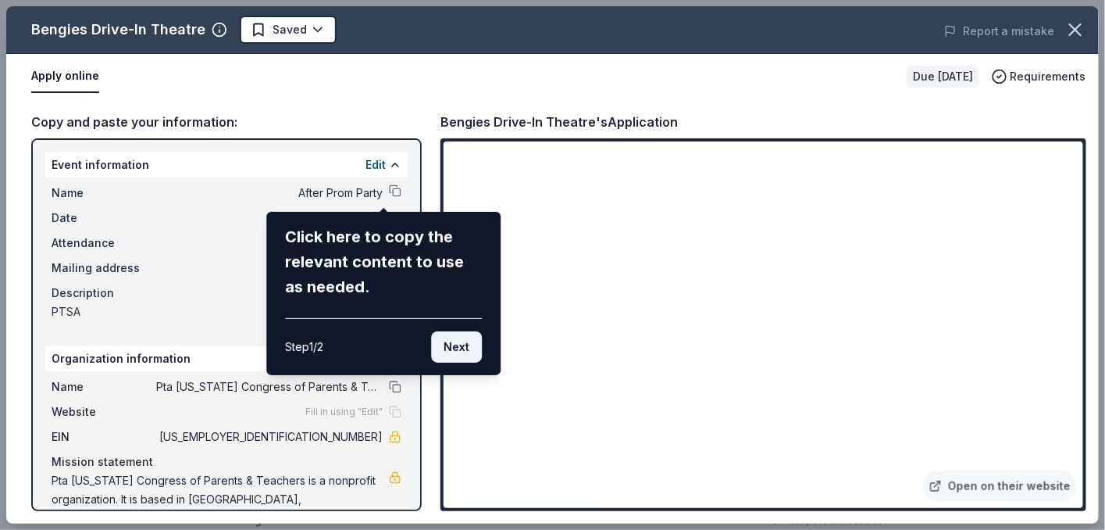
click at [444, 353] on button "Next" at bounding box center [456, 346] width 51 height 31
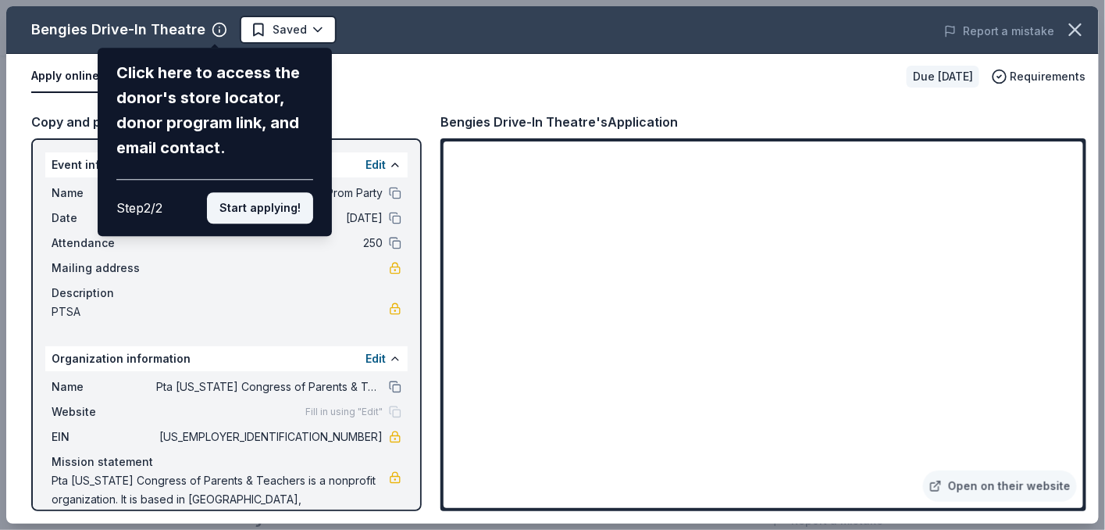
click at [290, 208] on button "Start applying!" at bounding box center [260, 207] width 106 height 31
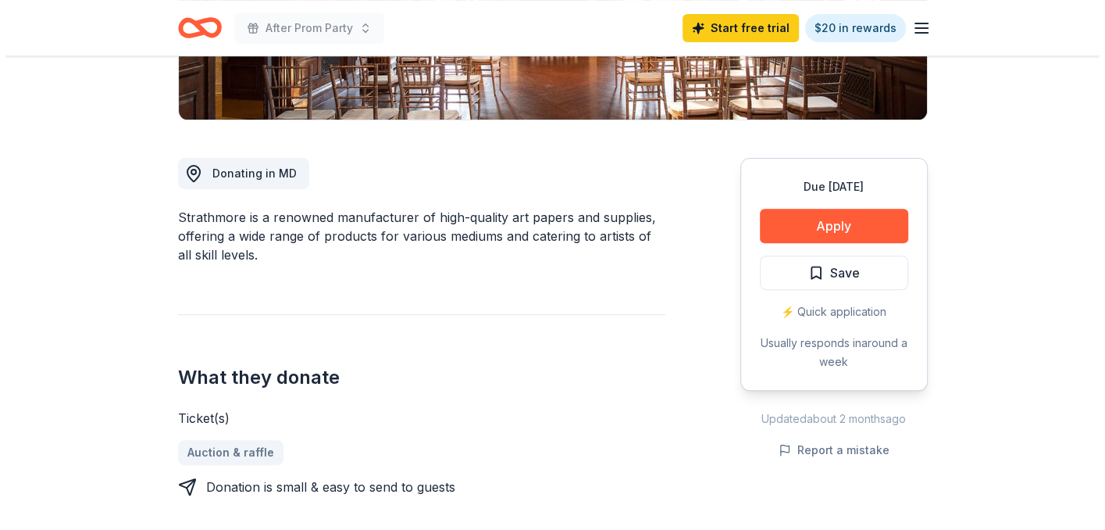
scroll to position [391, 0]
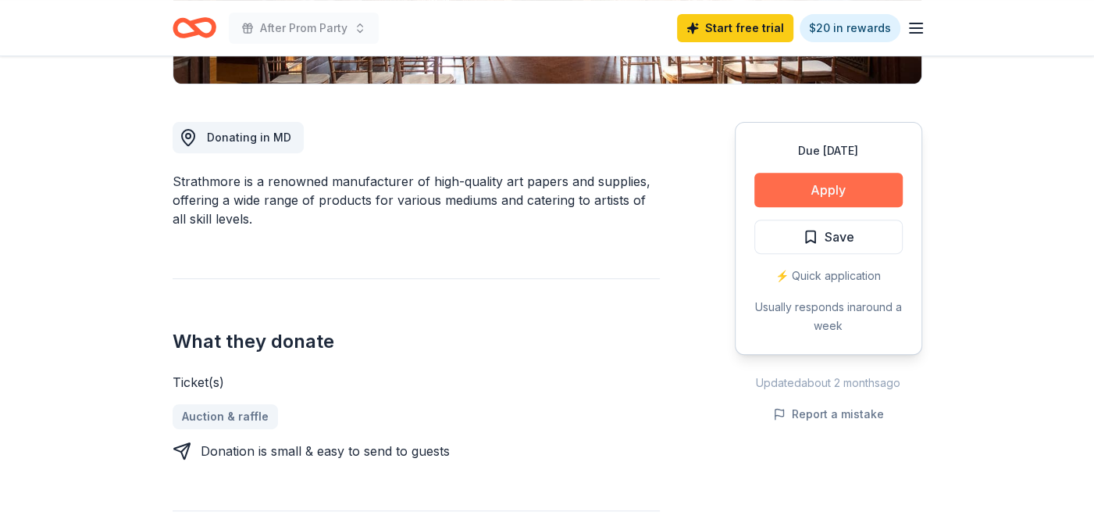
click at [819, 195] on button "Apply" at bounding box center [829, 190] width 148 height 34
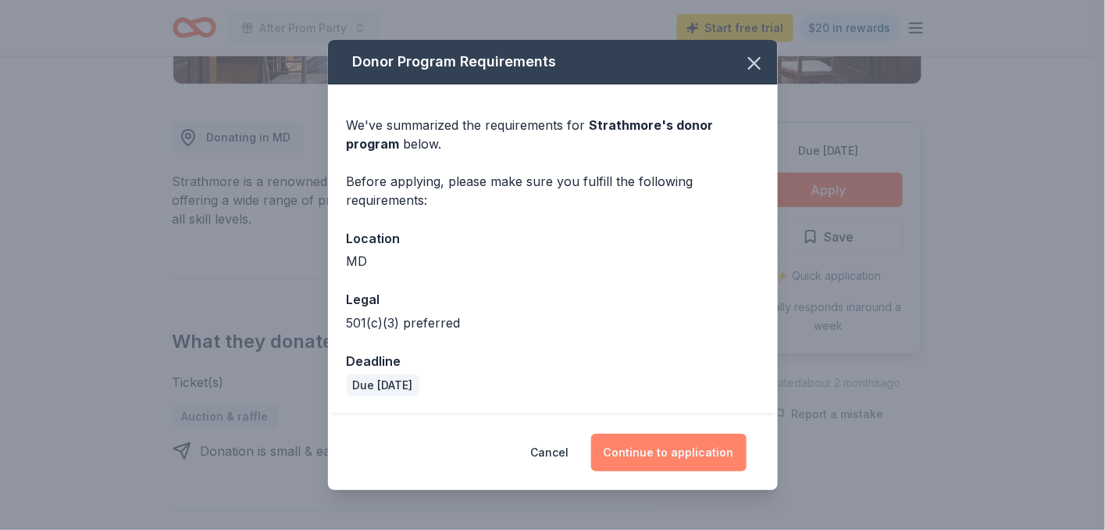
click at [640, 453] on button "Continue to application" at bounding box center [668, 452] width 155 height 37
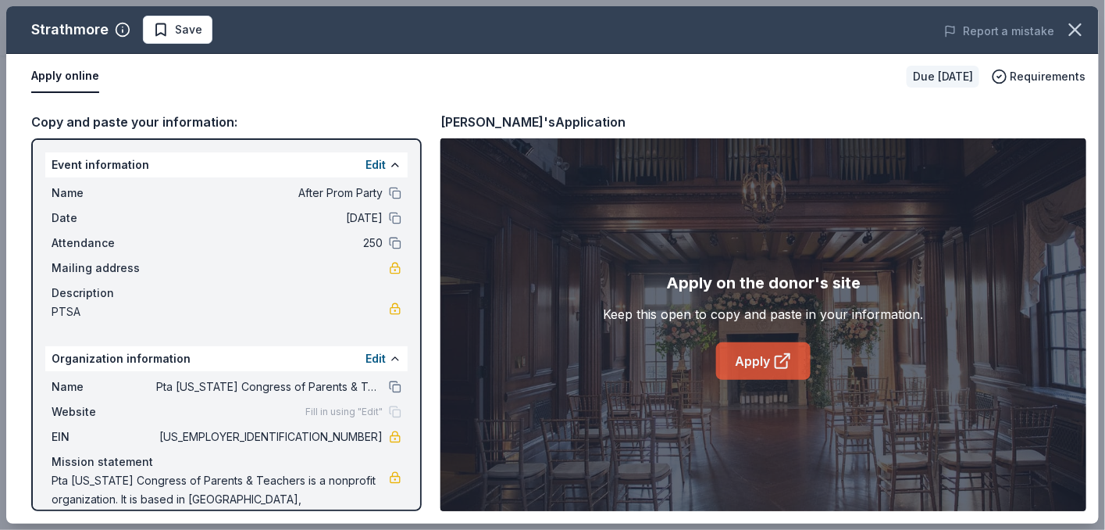
click at [749, 366] on link "Apply" at bounding box center [763, 360] width 95 height 37
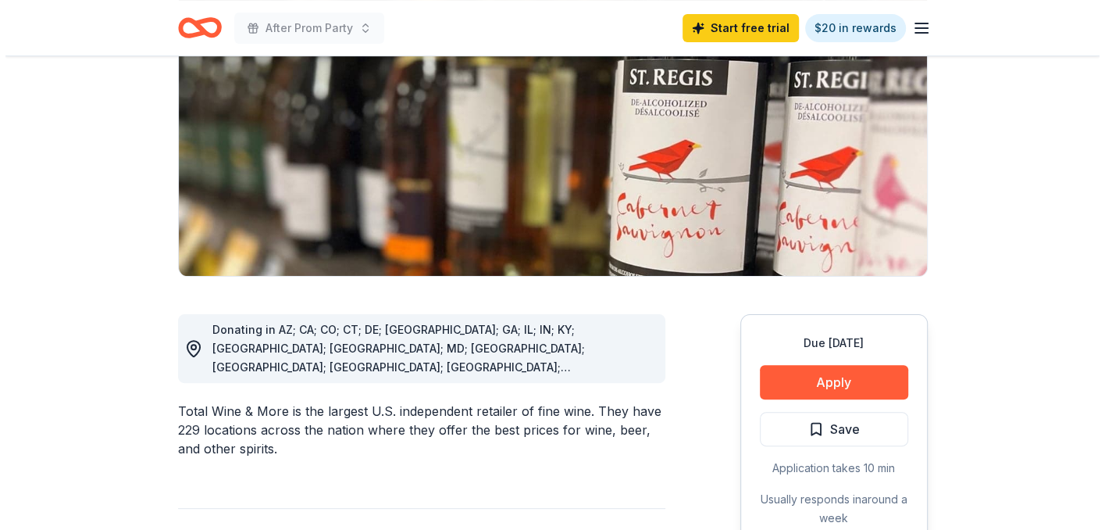
scroll to position [234, 0]
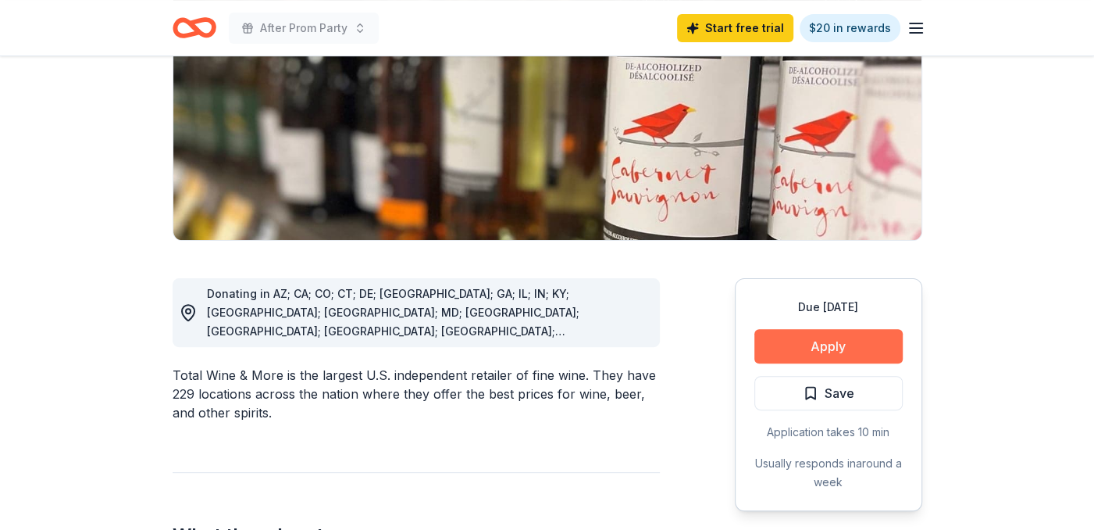
click at [800, 350] on button "Apply" at bounding box center [829, 346] width 148 height 34
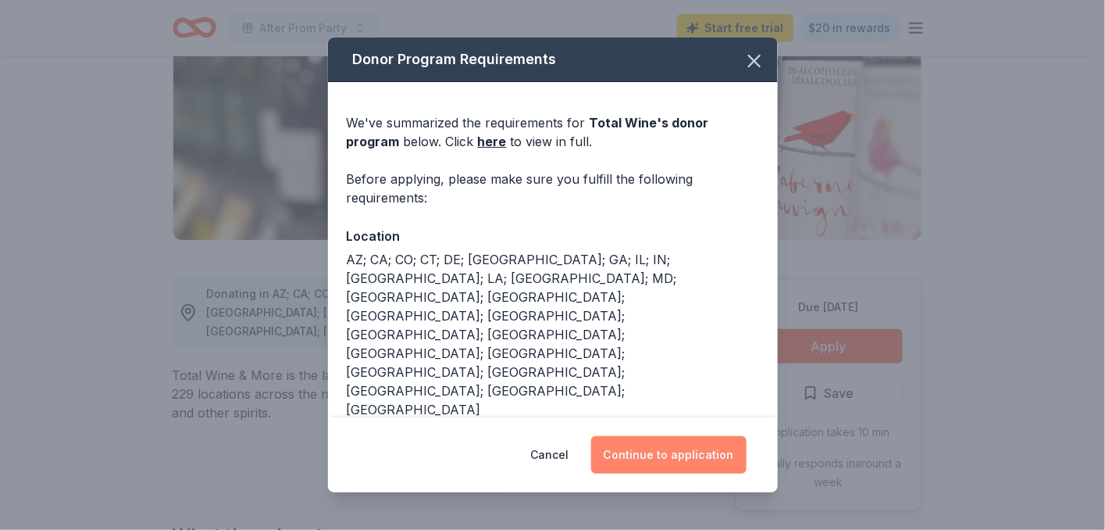
click at [680, 451] on button "Continue to application" at bounding box center [668, 454] width 155 height 37
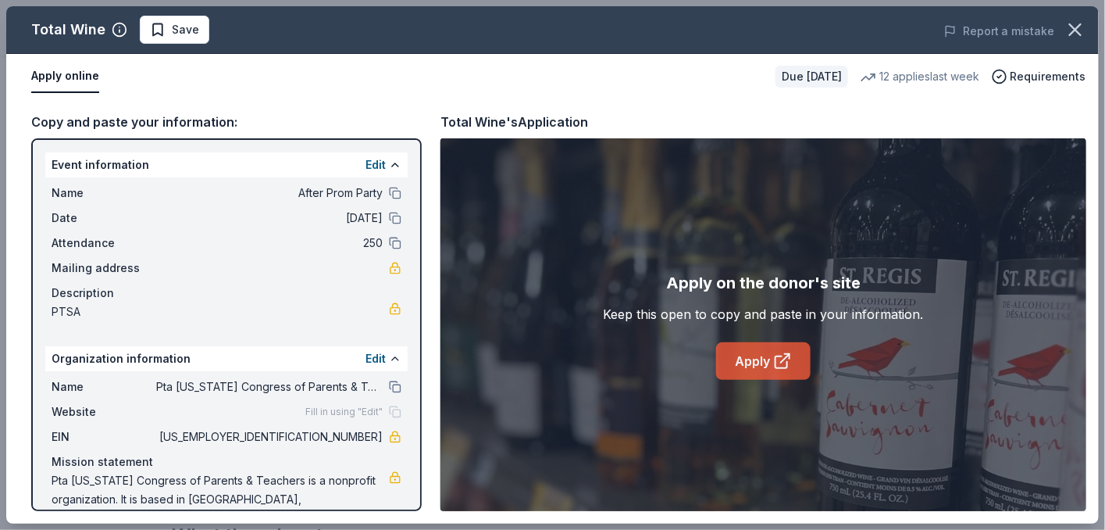
click at [764, 363] on link "Apply" at bounding box center [763, 360] width 95 height 37
click at [741, 357] on link "Apply" at bounding box center [763, 360] width 95 height 37
click at [757, 370] on link "Apply" at bounding box center [763, 360] width 95 height 37
click at [752, 359] on link "Apply" at bounding box center [763, 360] width 95 height 37
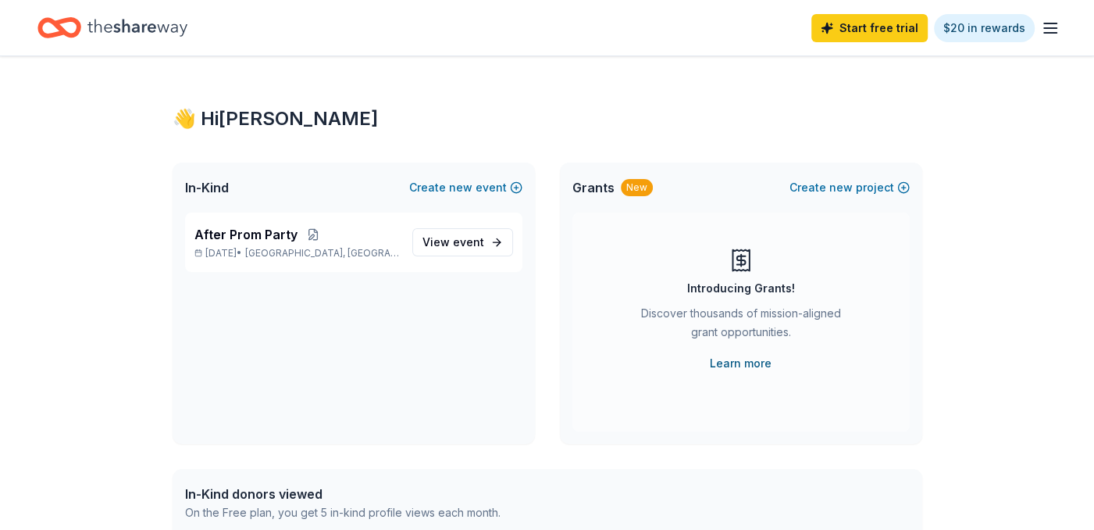
click at [738, 358] on link "Learn more" at bounding box center [741, 363] width 62 height 19
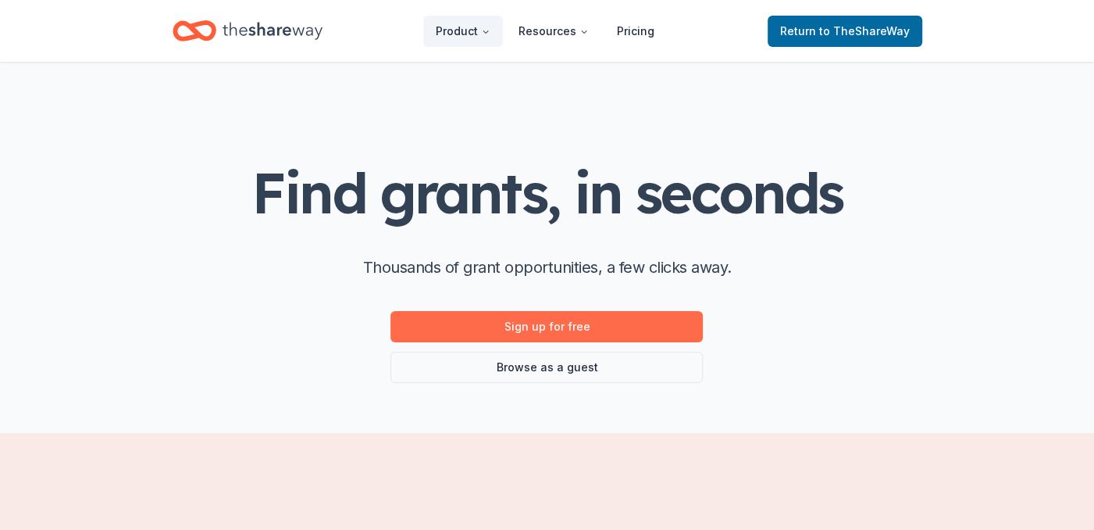
click at [644, 332] on link "Sign up for free" at bounding box center [547, 326] width 312 height 31
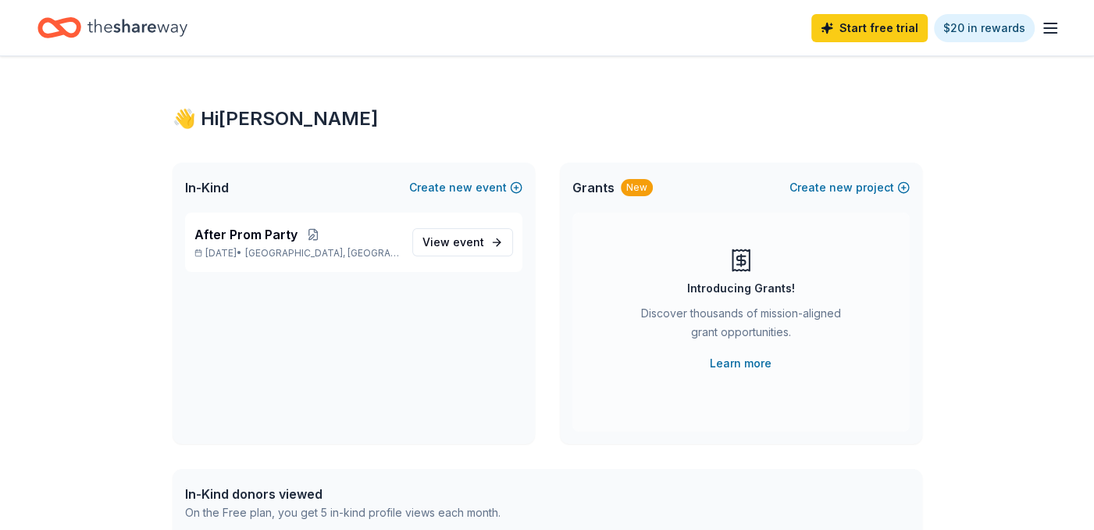
click at [754, 313] on div "Discover thousands of mission-aligned grant opportunities." at bounding box center [741, 326] width 212 height 44
click at [757, 368] on link "Learn more" at bounding box center [741, 363] width 62 height 19
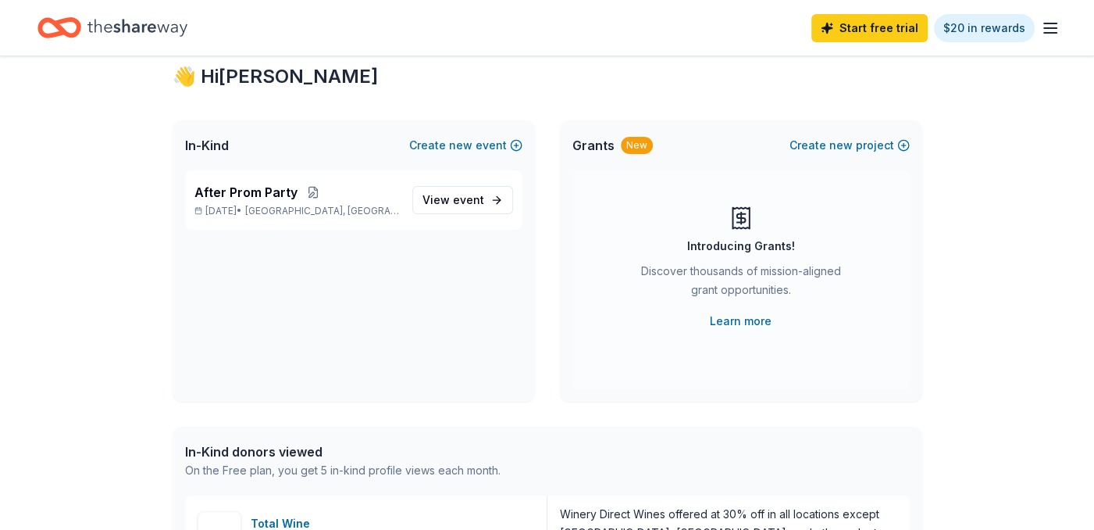
scroll to position [78, 0]
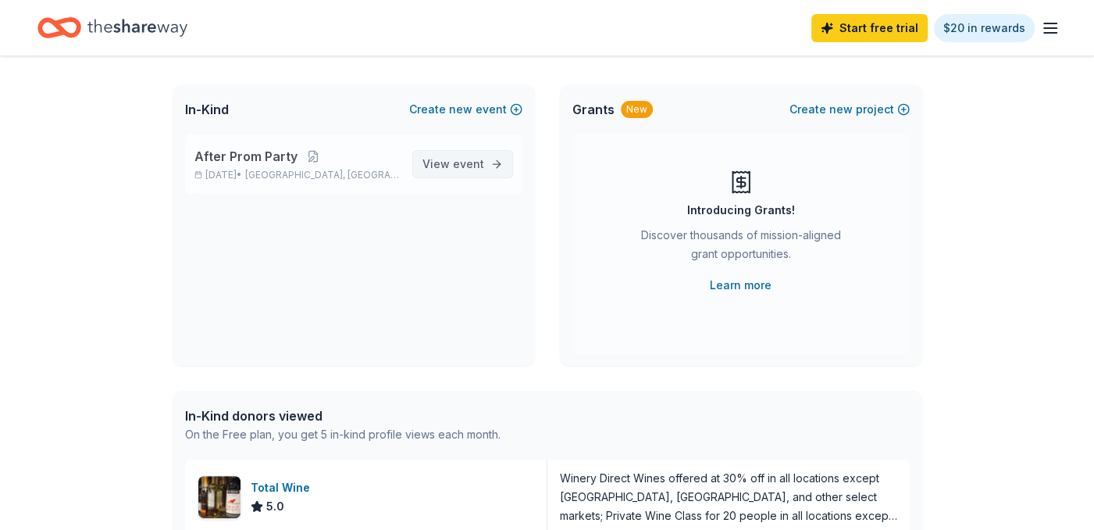
click at [446, 162] on span "View event" at bounding box center [454, 164] width 62 height 19
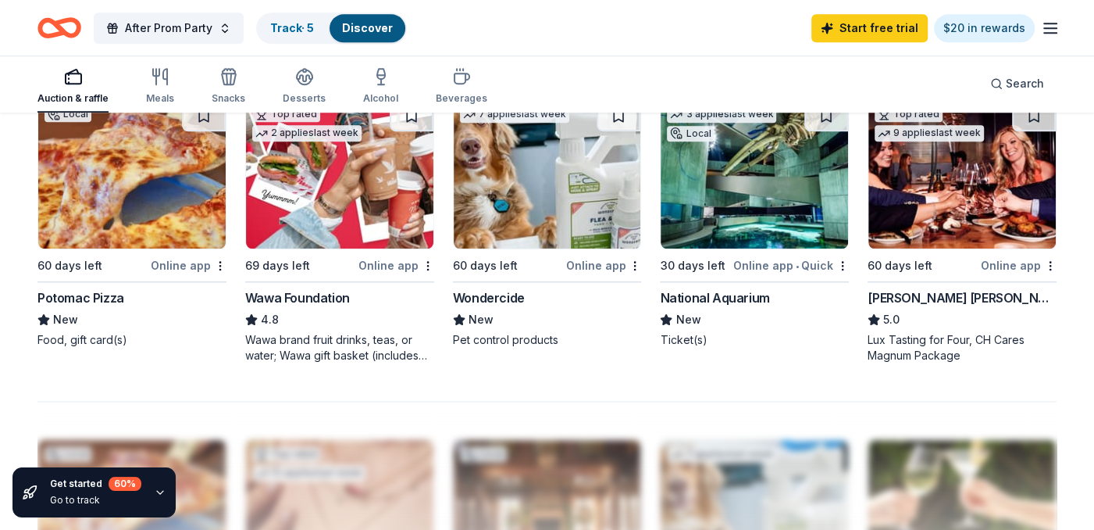
scroll to position [1094, 0]
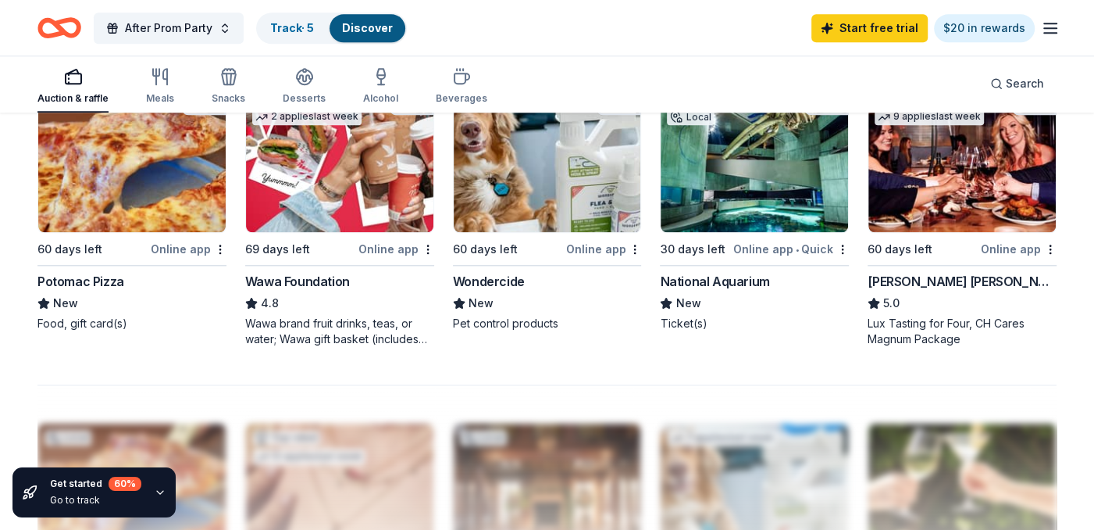
click at [334, 275] on div "Wawa Foundation" at bounding box center [297, 281] width 105 height 19
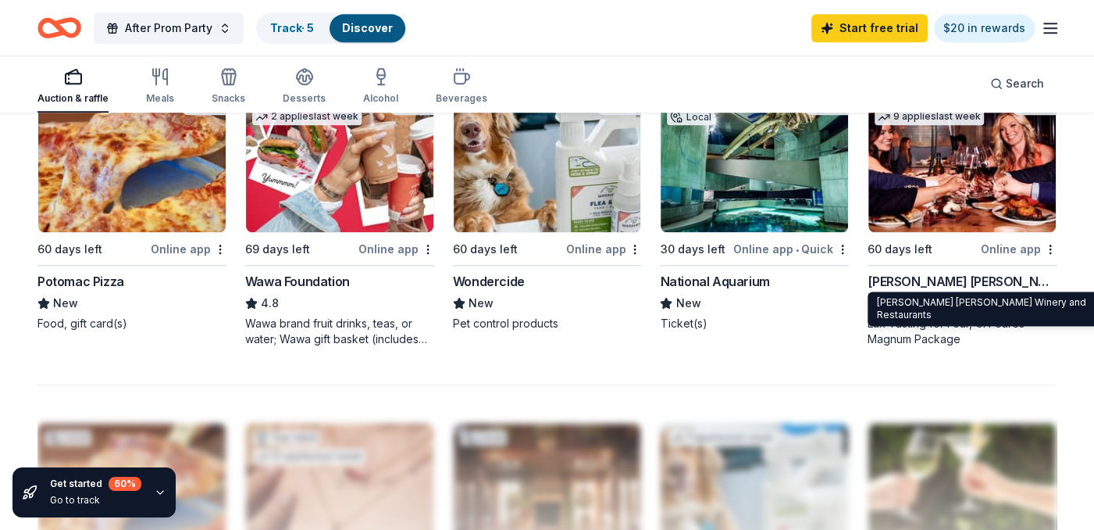
click at [909, 274] on div "Cooper's Hawk Winery and Restaurants" at bounding box center [962, 281] width 189 height 19
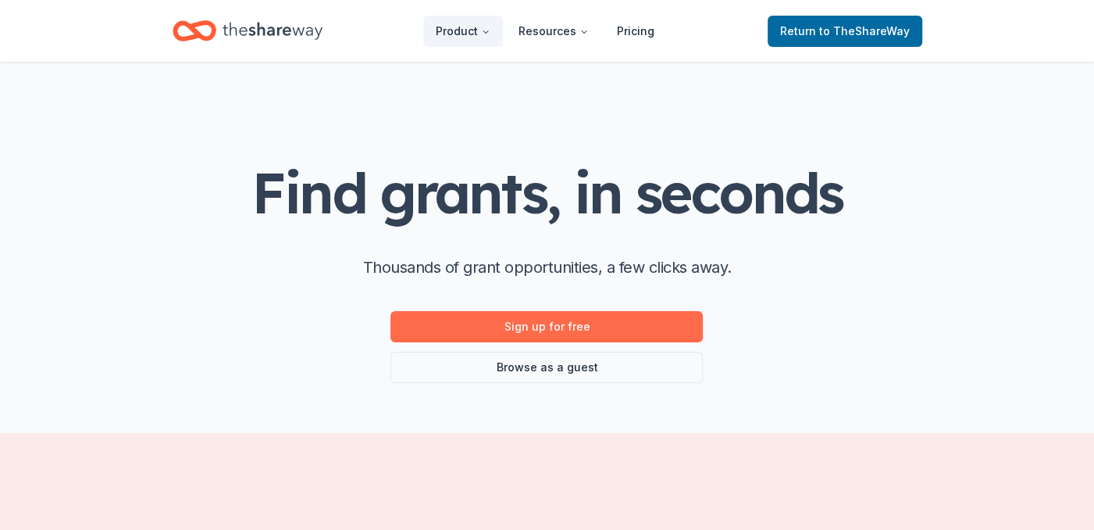
click at [634, 326] on link "Sign up for free" at bounding box center [547, 326] width 312 height 31
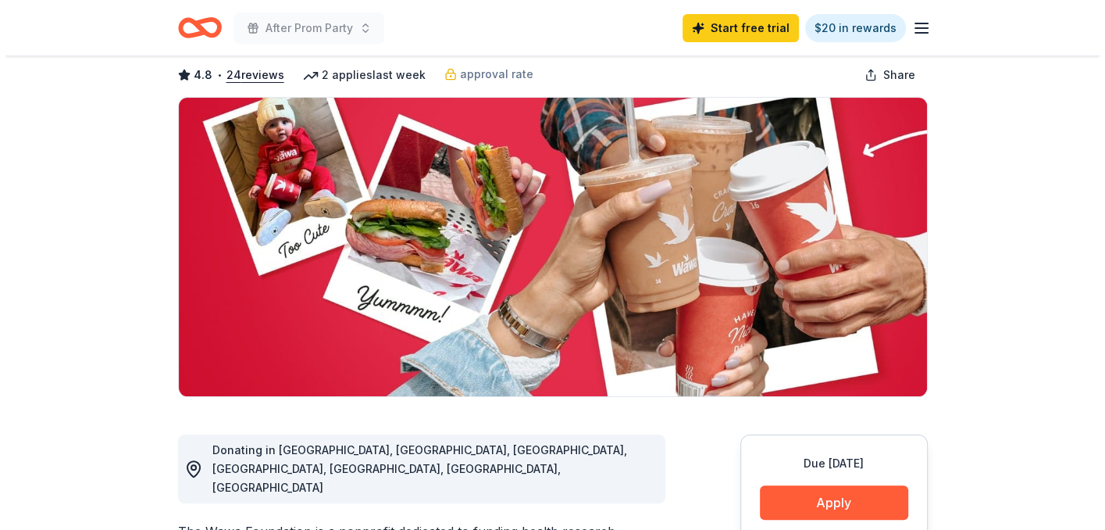
scroll to position [156, 0]
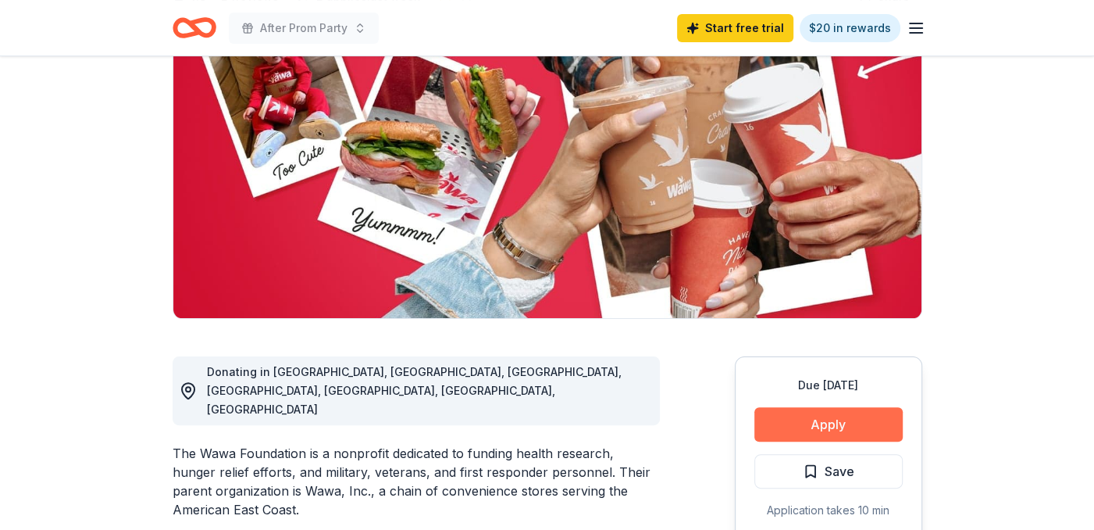
click at [809, 430] on button "Apply" at bounding box center [829, 424] width 148 height 34
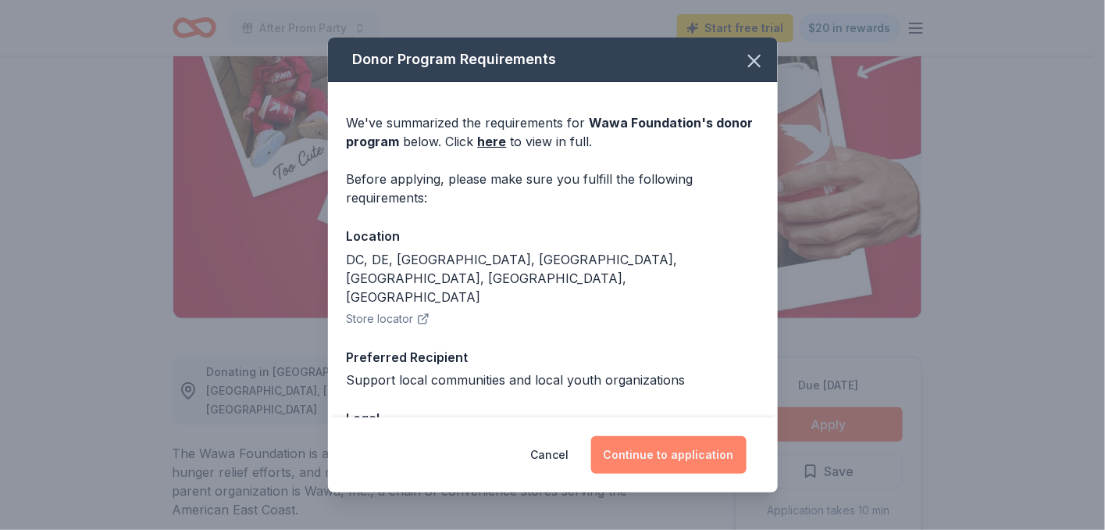
click at [623, 456] on button "Continue to application" at bounding box center [668, 454] width 155 height 37
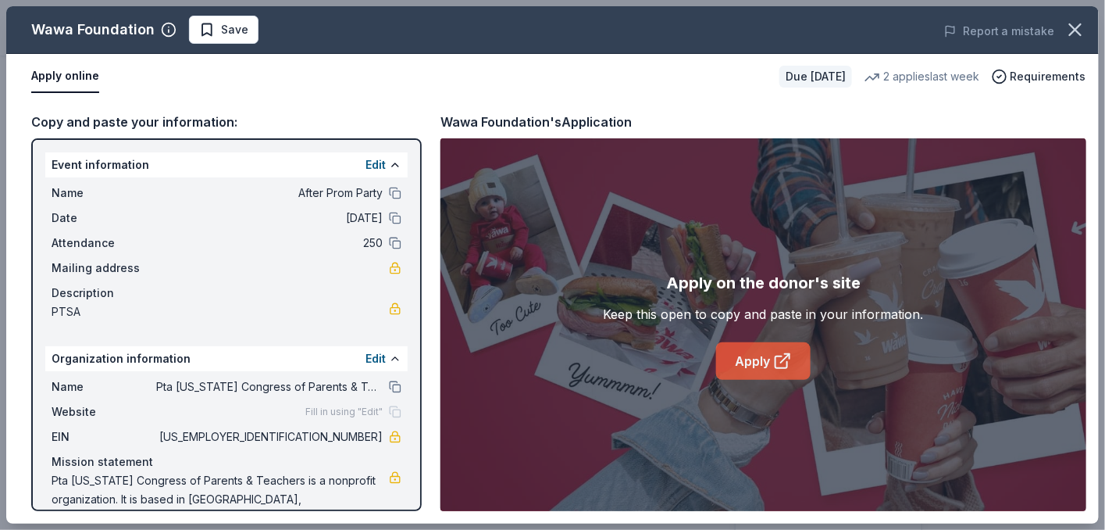
click at [751, 357] on link "Apply" at bounding box center [763, 360] width 95 height 37
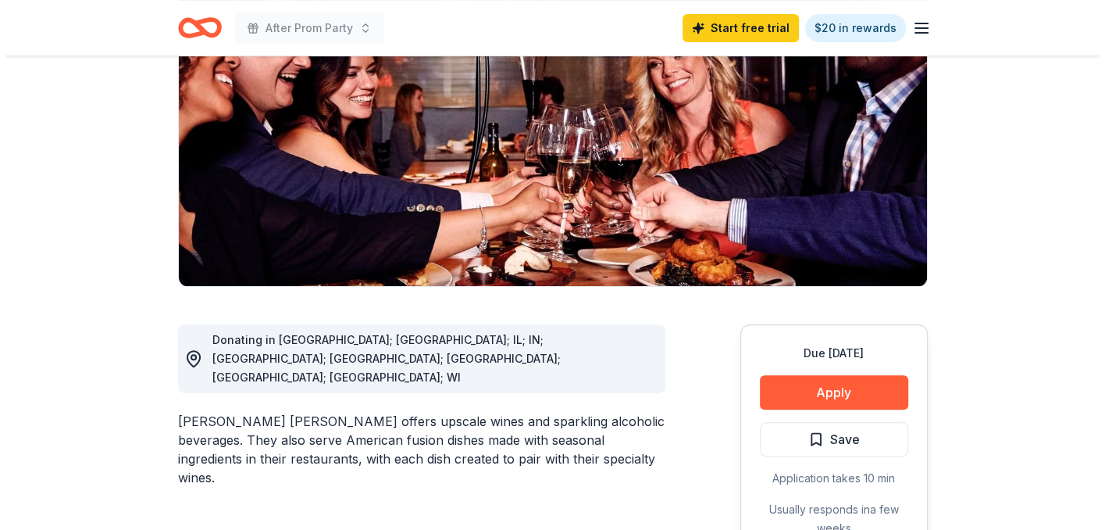
scroll to position [234, 0]
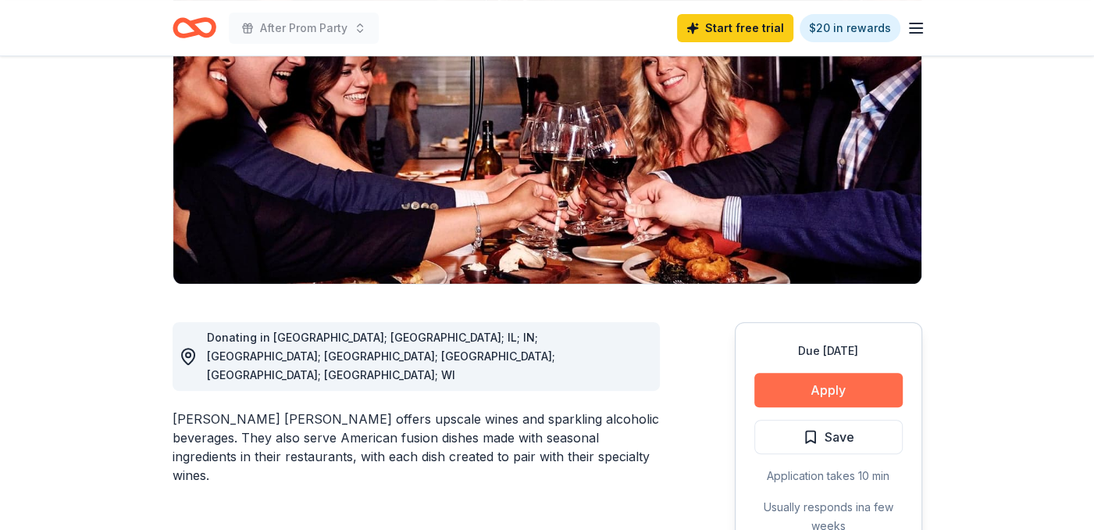
click at [793, 373] on button "Apply" at bounding box center [829, 390] width 148 height 34
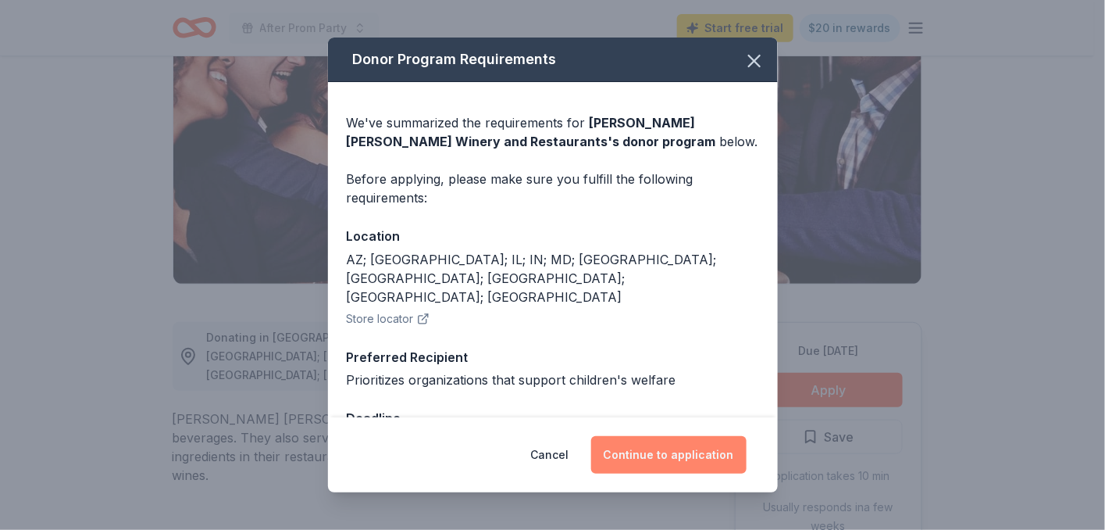
click at [665, 446] on button "Continue to application" at bounding box center [668, 454] width 155 height 37
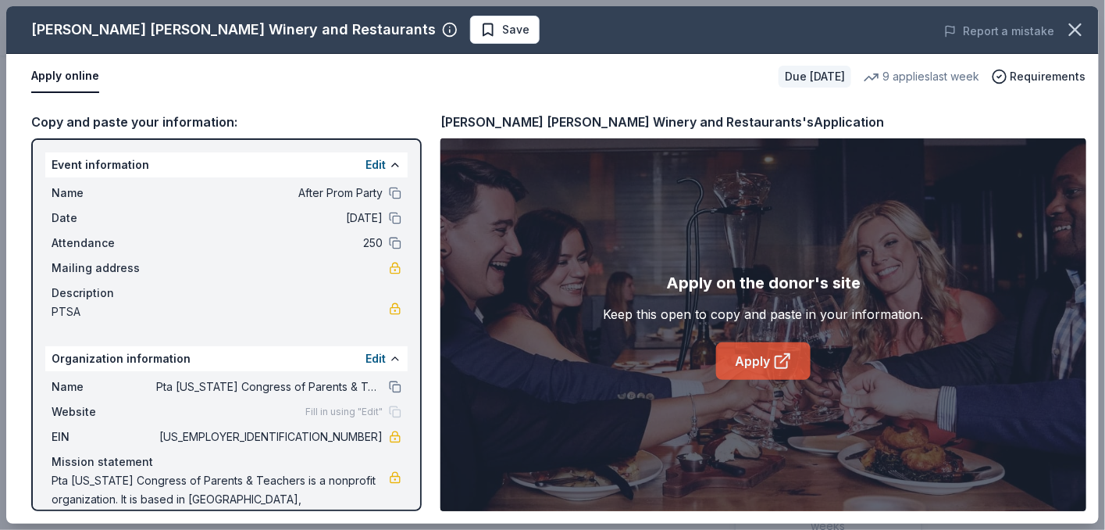
click at [749, 347] on link "Apply" at bounding box center [763, 360] width 95 height 37
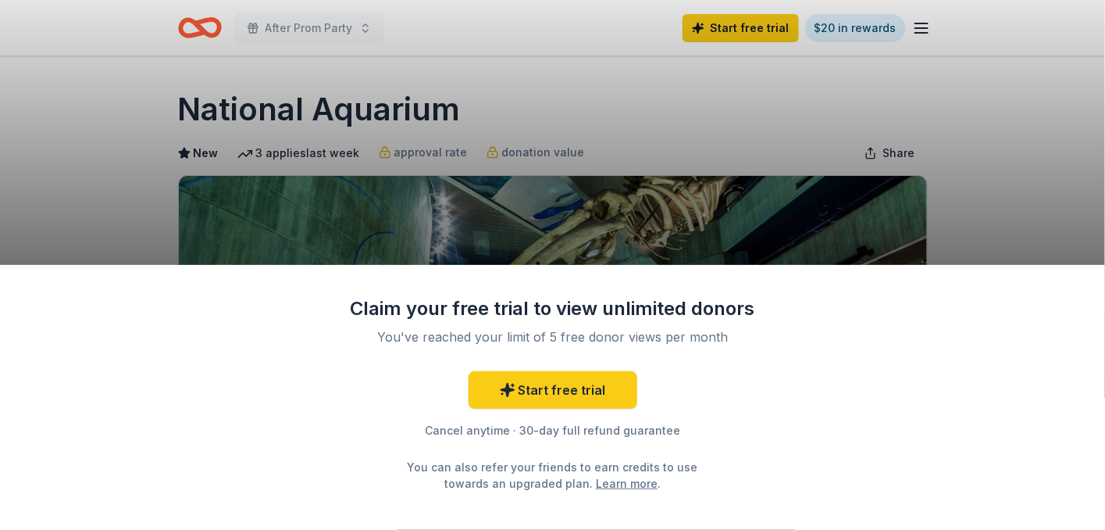
click at [744, 243] on div "Claim your free trial to view unlimited donors You've reached your limit of 5 f…" at bounding box center [552, 265] width 1105 height 530
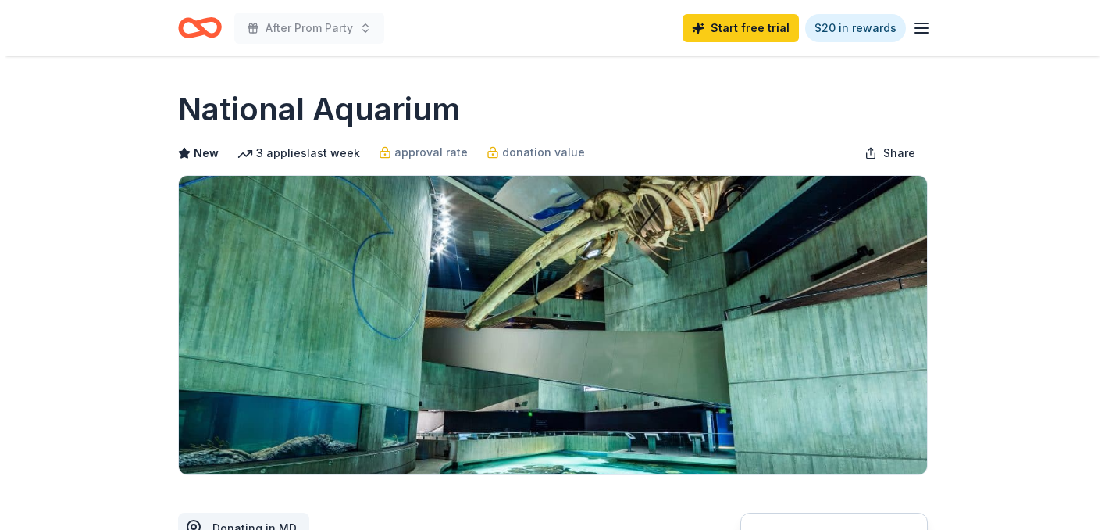
scroll to position [234, 0]
